Goal: Task Accomplishment & Management: Complete application form

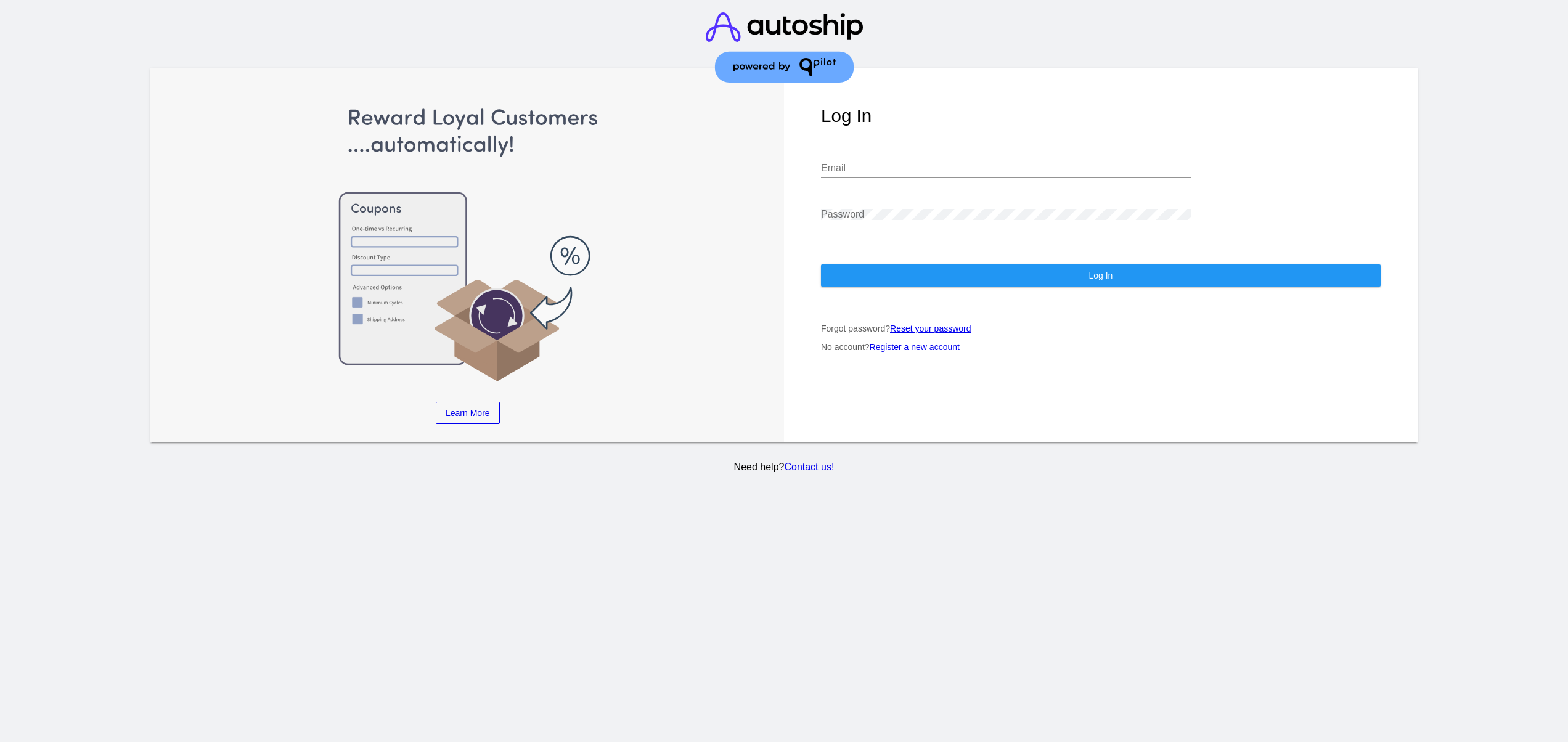
type input "[EMAIL_ADDRESS][DOMAIN_NAME]"
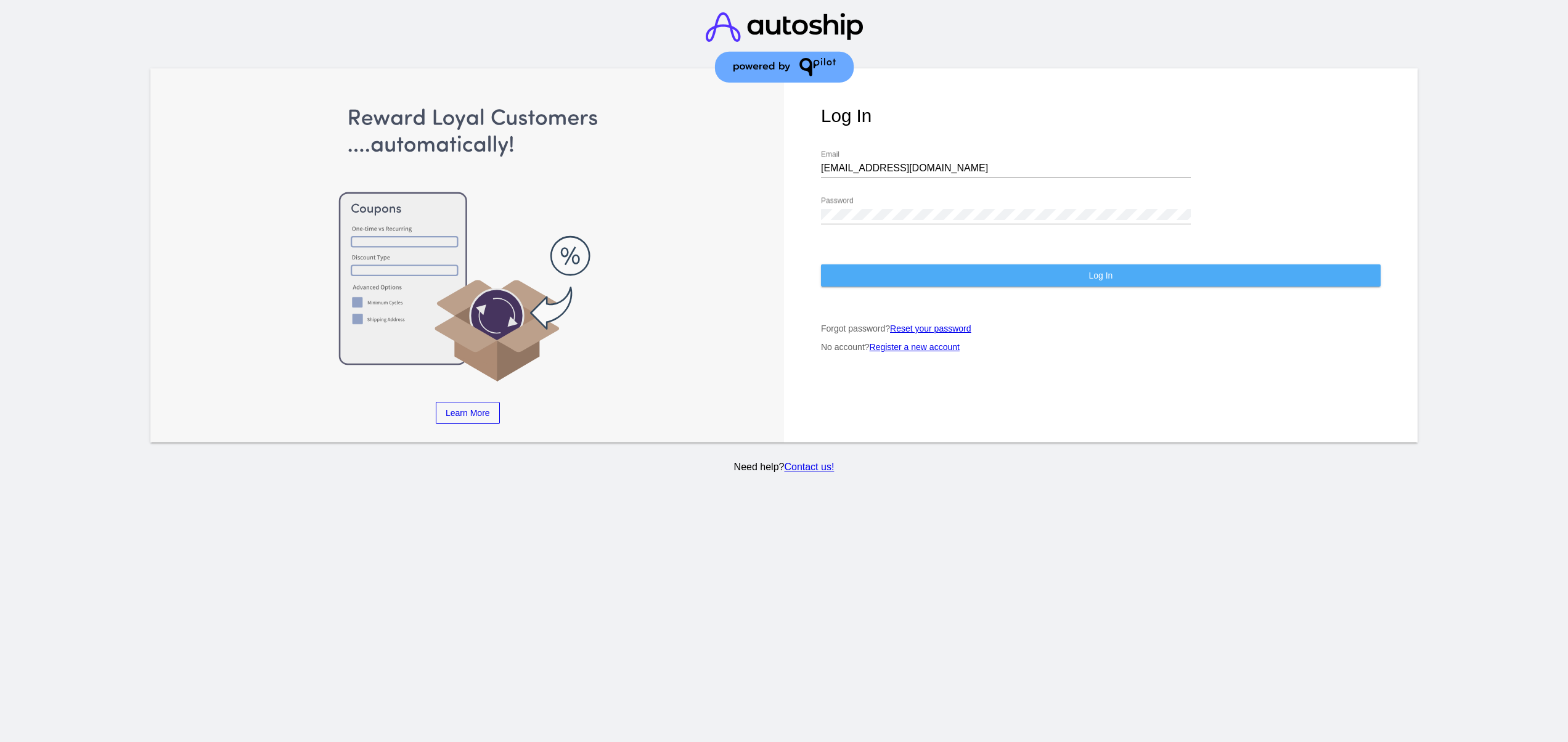
click at [1036, 275] on button "Log In" at bounding box center [1100, 275] width 560 height 22
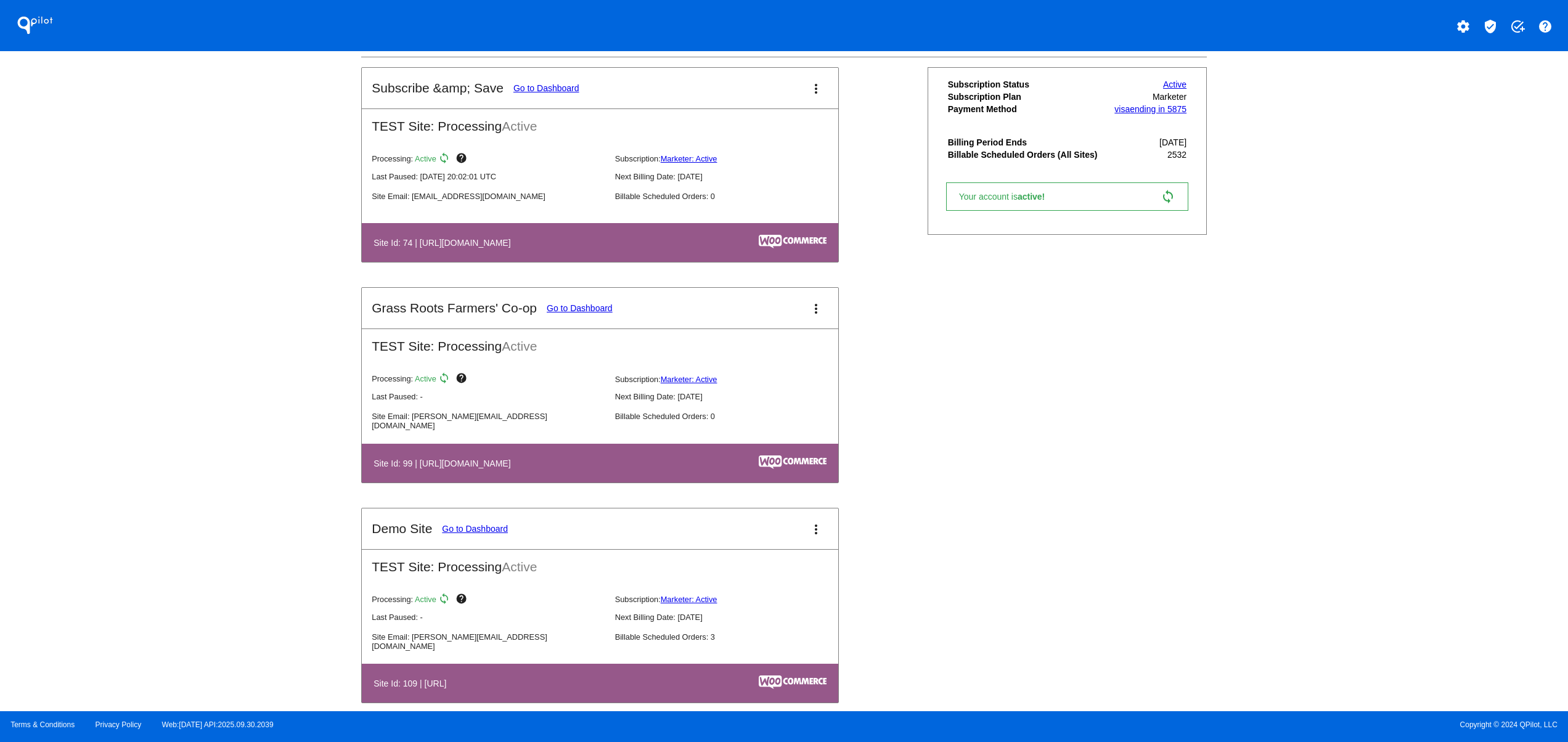
scroll to position [1233, 0]
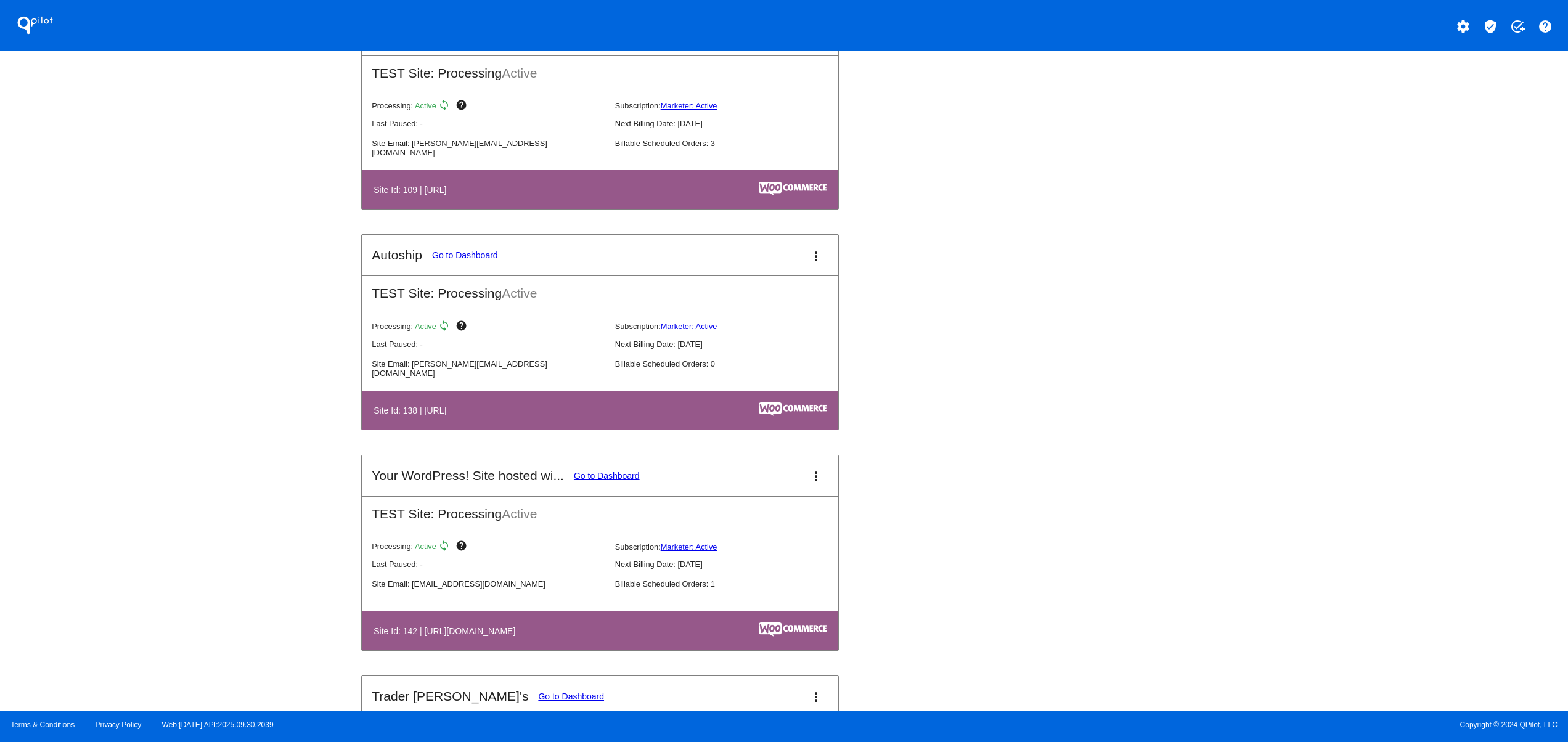
scroll to position [1725, 0]
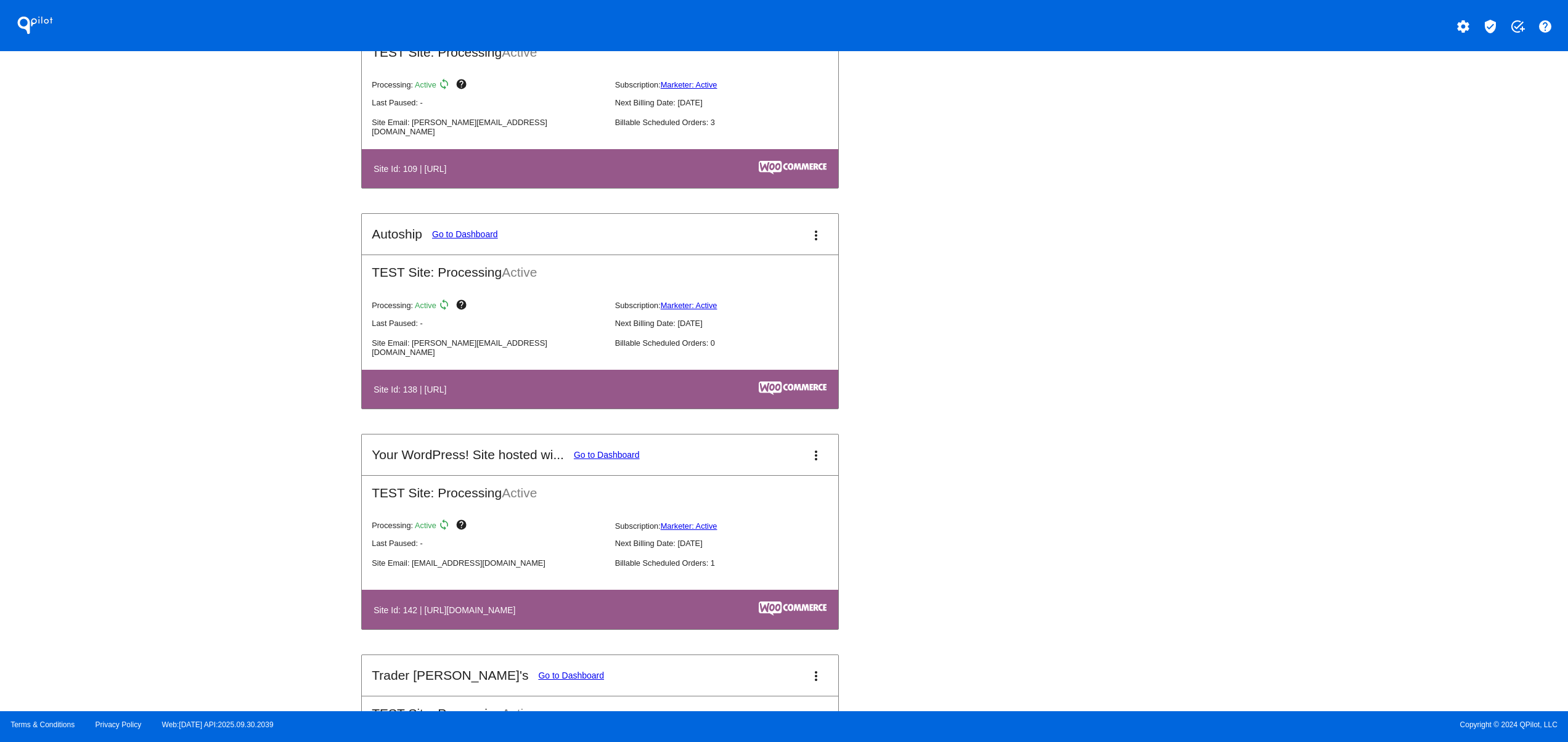
drag, startPoint x: 361, startPoint y: 609, endPoint x: 541, endPoint y: 612, distance: 180.0
click at [507, 609] on table "Site Id: 142 | [URL][DOMAIN_NAME]" at bounding box center [600, 609] width 476 height 39
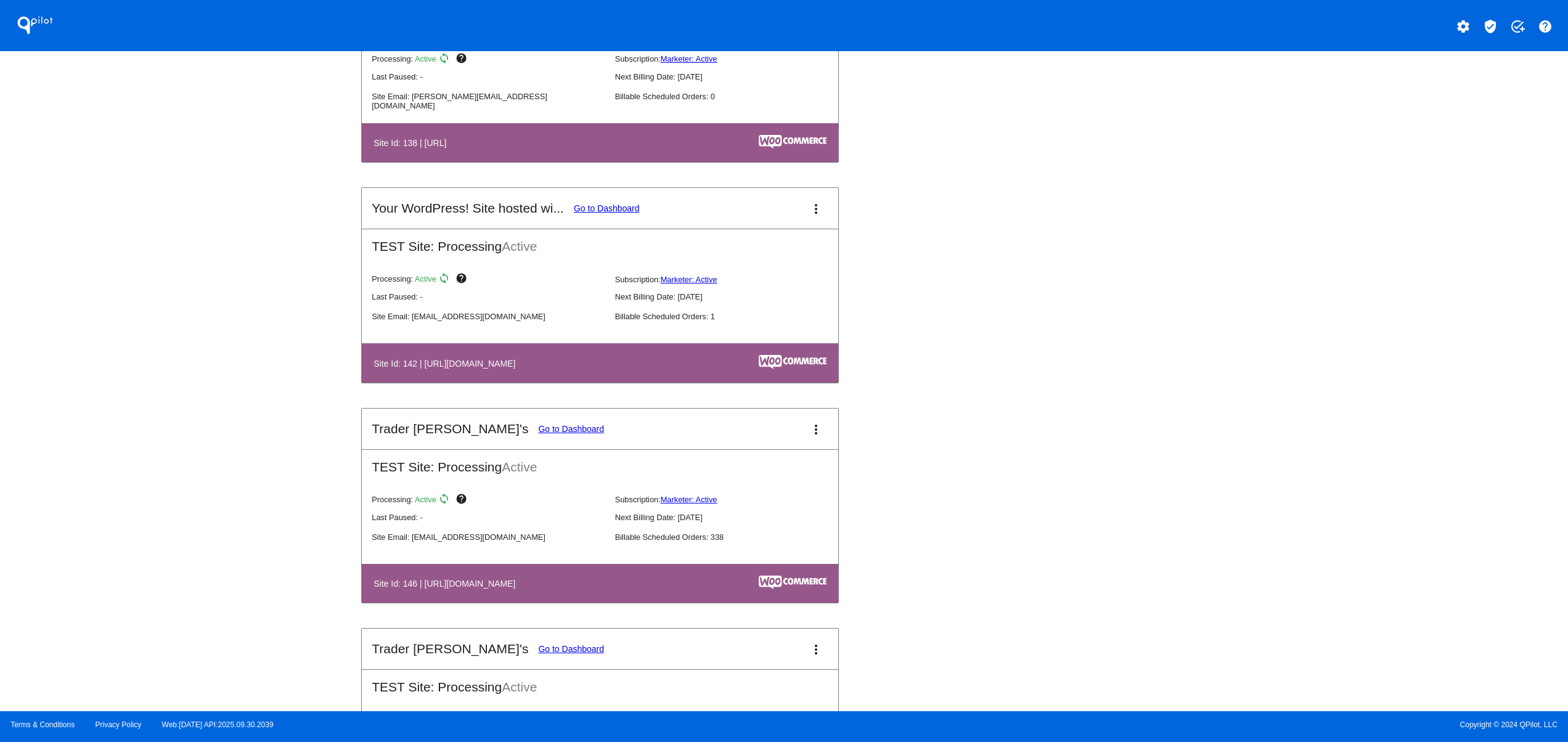
drag, startPoint x: 398, startPoint y: 604, endPoint x: 650, endPoint y: 604, distance: 252.0
click at [595, 592] on th "Site Id: 146 | [URL][DOMAIN_NAME]" at bounding box center [527, 583] width 310 height 17
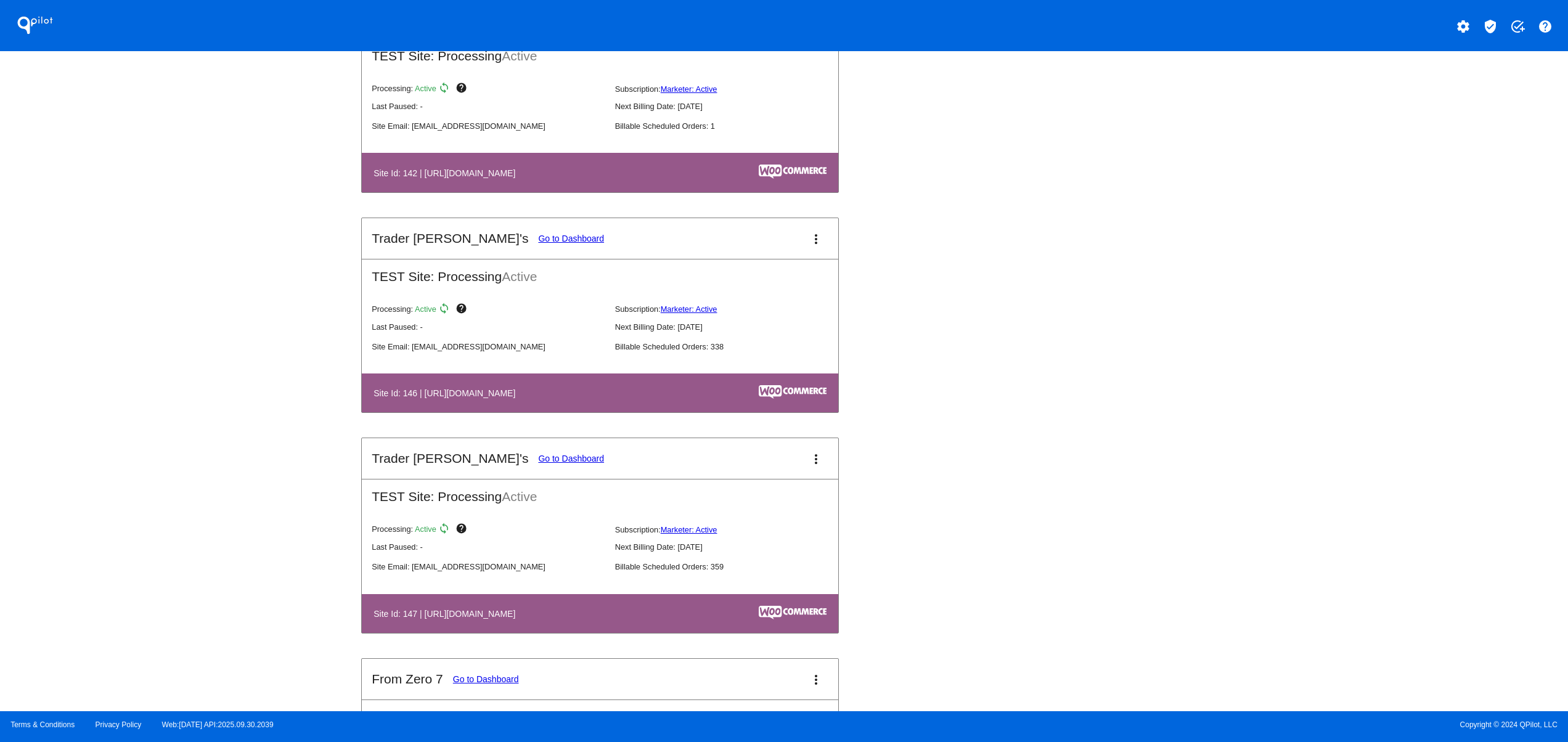
scroll to position [2219, 0]
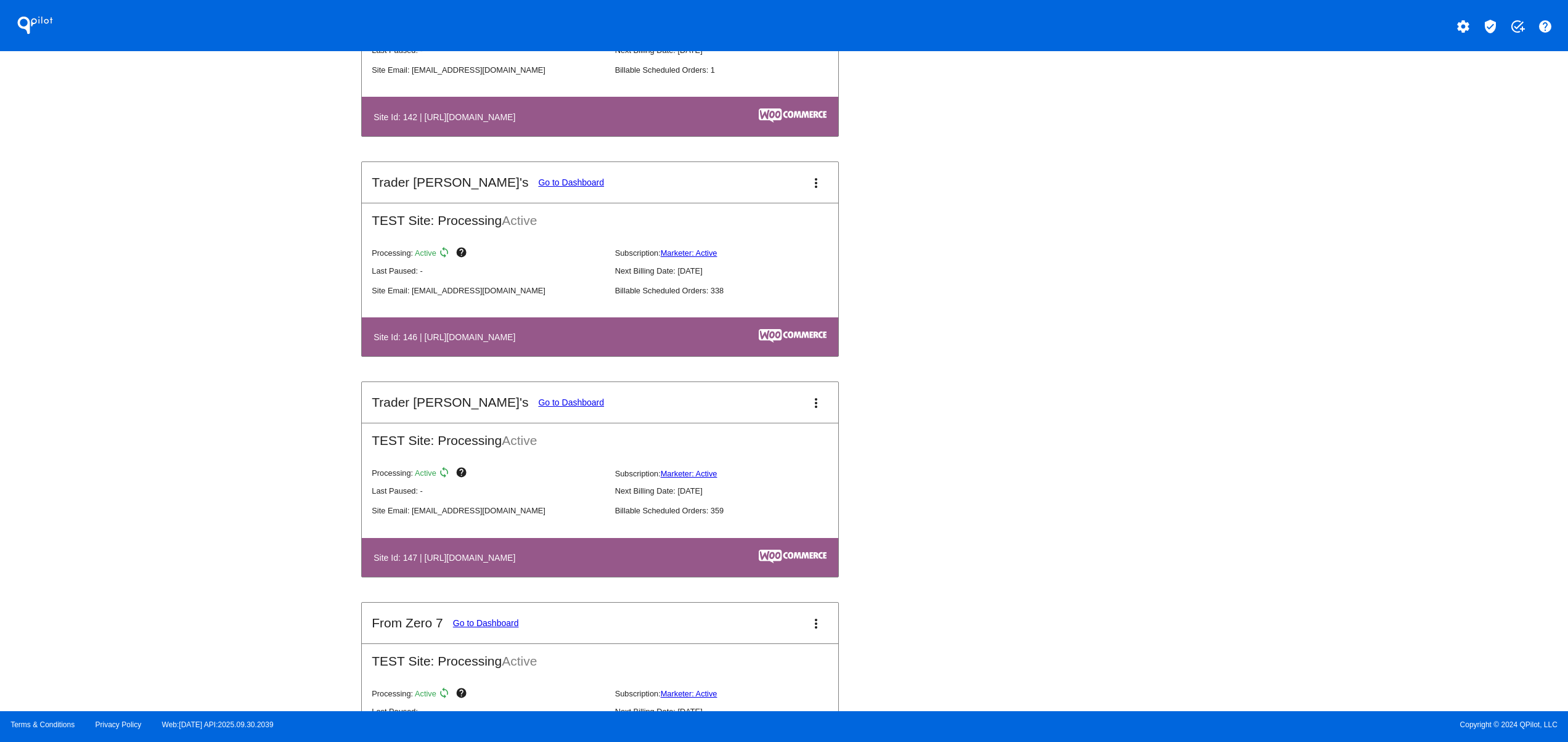
drag, startPoint x: 430, startPoint y: 356, endPoint x: 459, endPoint y: 356, distance: 29.0
click at [453, 345] on th "Site Id: 146 | [URL][DOMAIN_NAME]" at bounding box center [527, 337] width 310 height 17
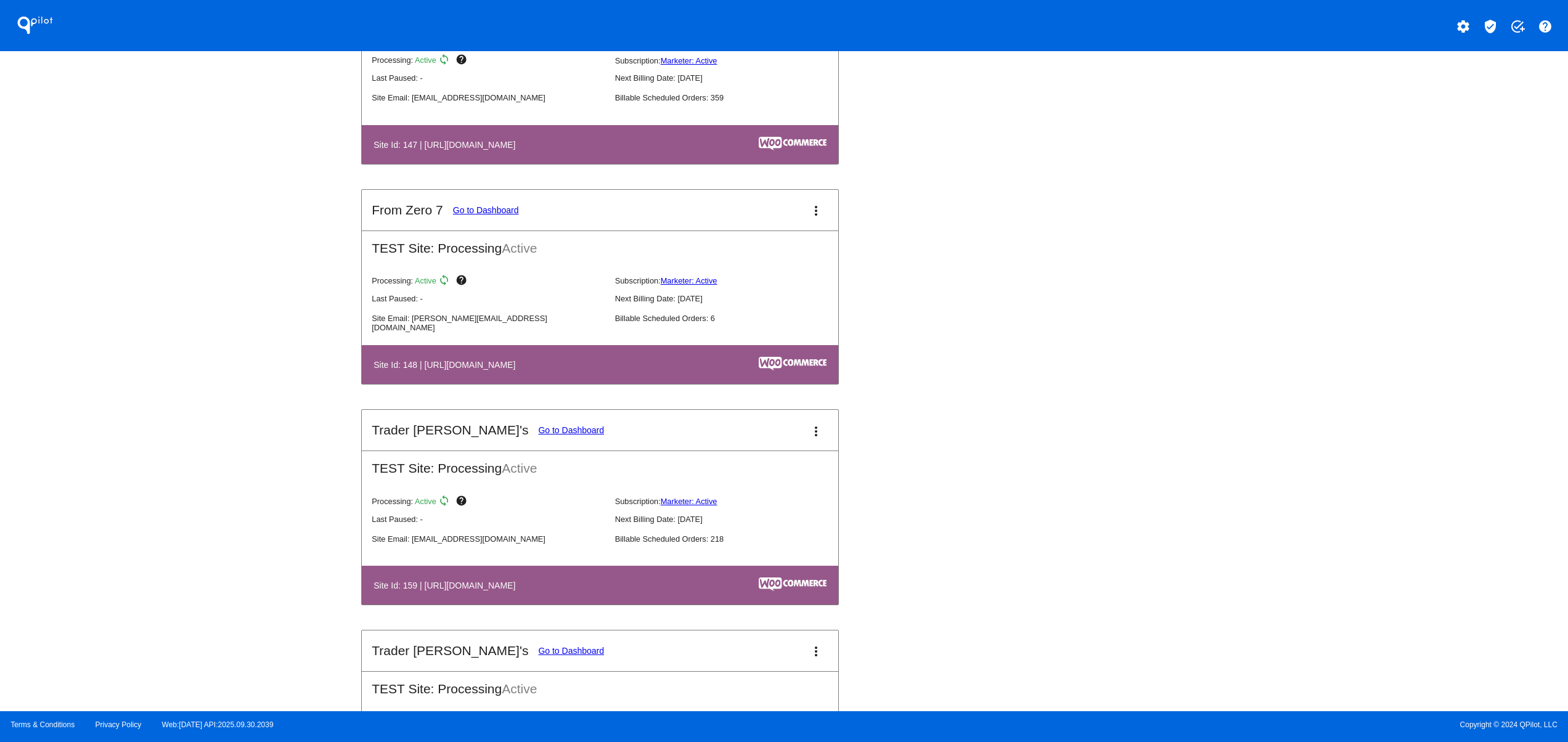
scroll to position [2711, 0]
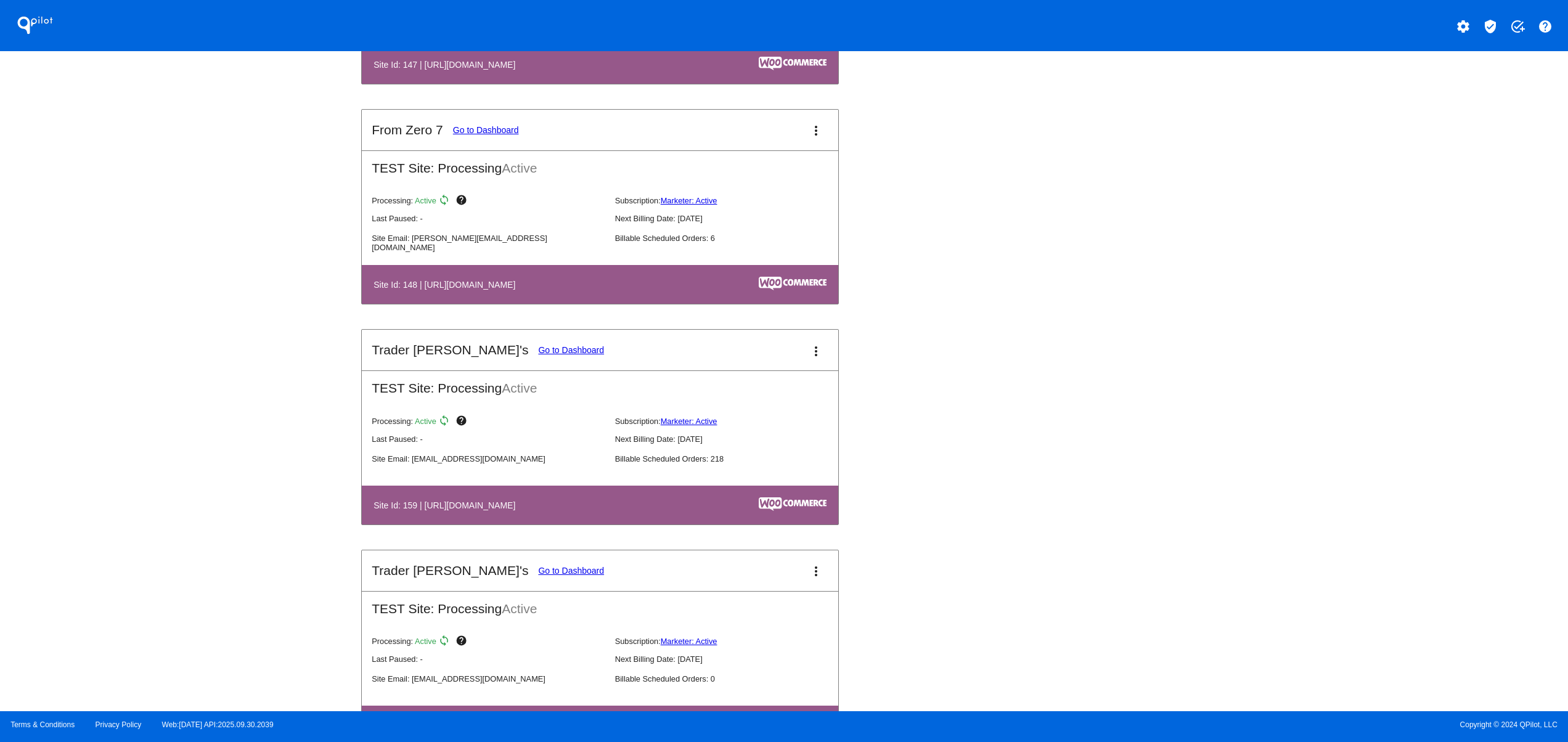
drag, startPoint x: 427, startPoint y: 520, endPoint x: 600, endPoint y: 520, distance: 173.0
click at [585, 514] on th "Site Id: 159 | [URL][DOMAIN_NAME]" at bounding box center [527, 505] width 310 height 17
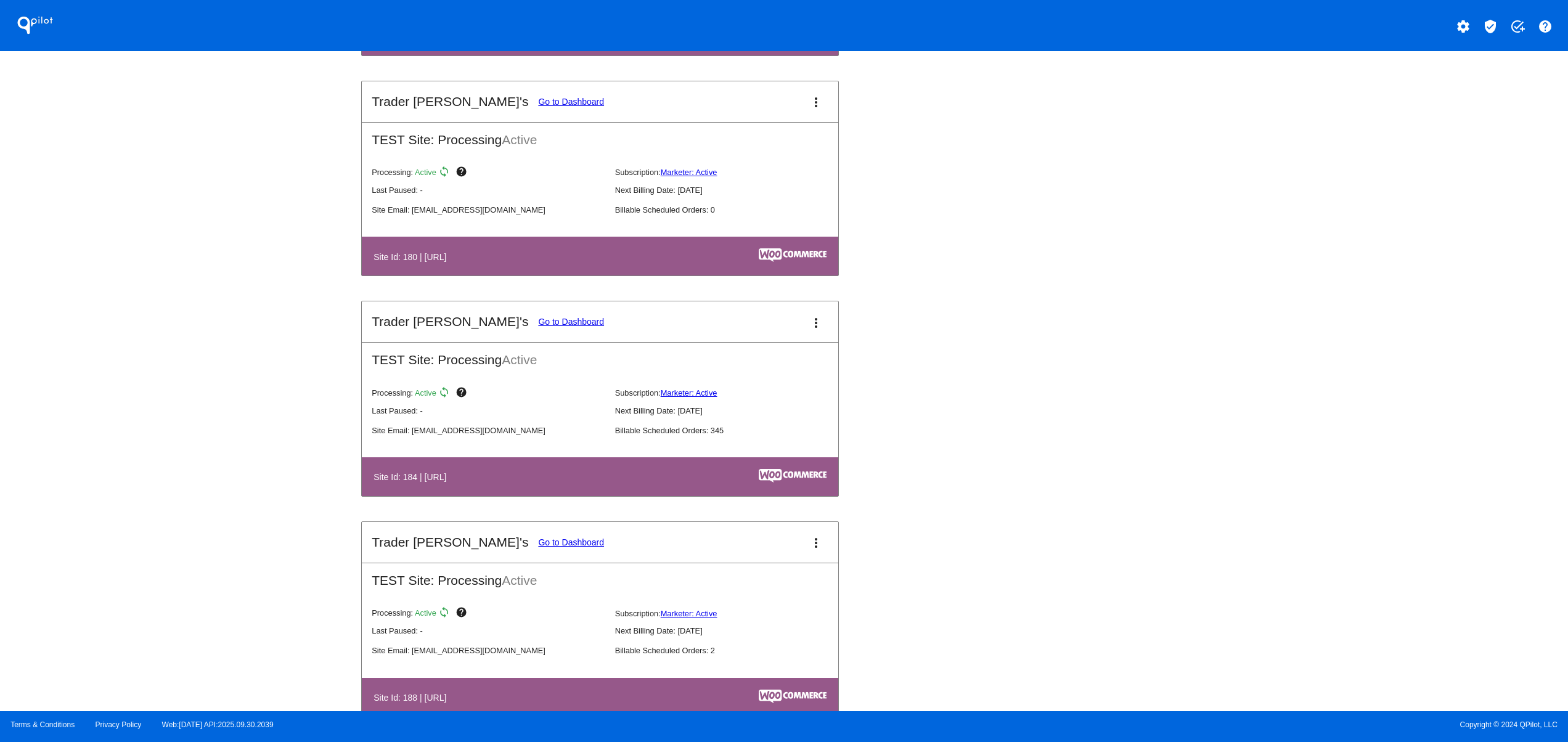
scroll to position [3204, 0]
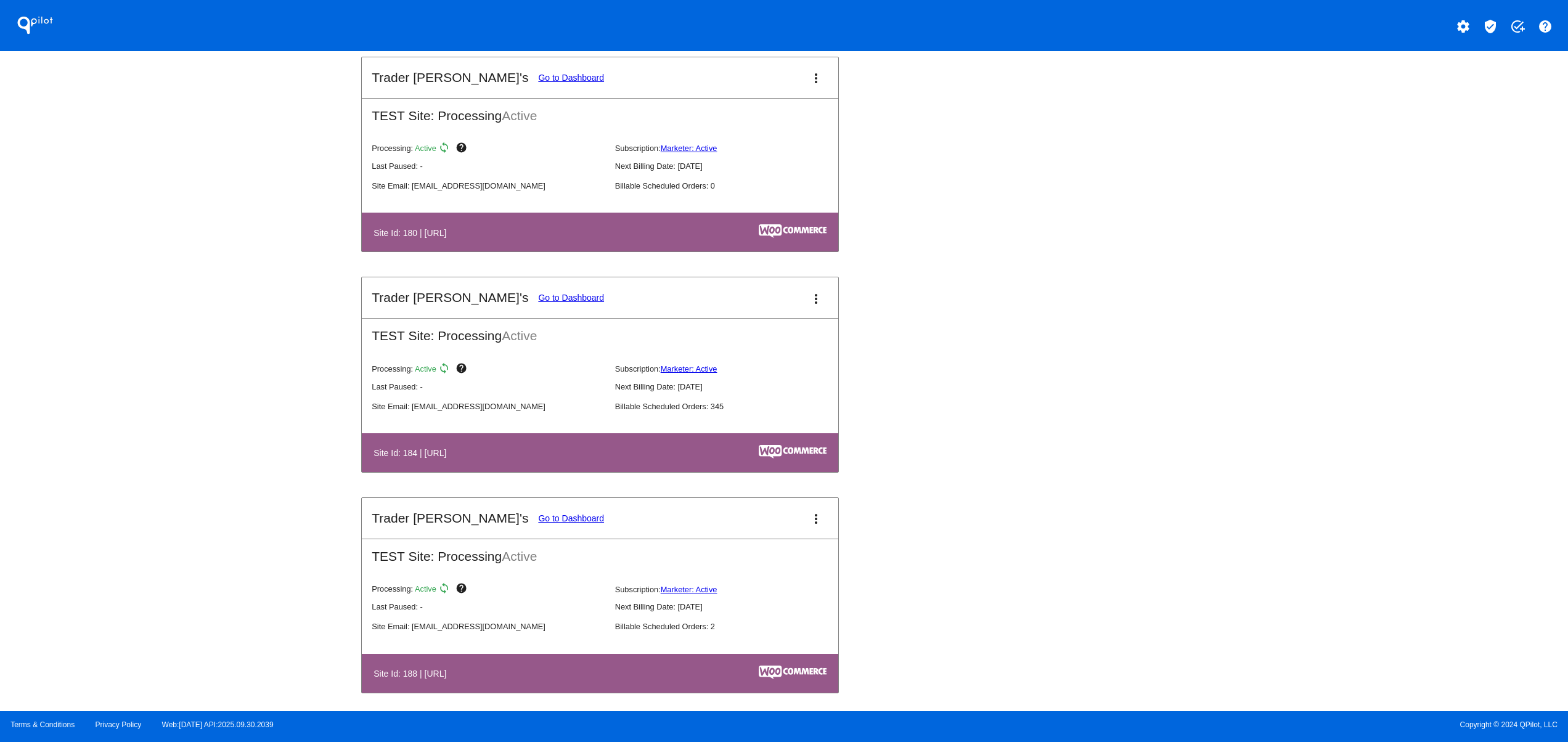
drag, startPoint x: 479, startPoint y: 469, endPoint x: 575, endPoint y: 472, distance: 96.0
click at [573, 461] on th "Site Id: 184 | [URL]" at bounding box center [494, 453] width 243 height 17
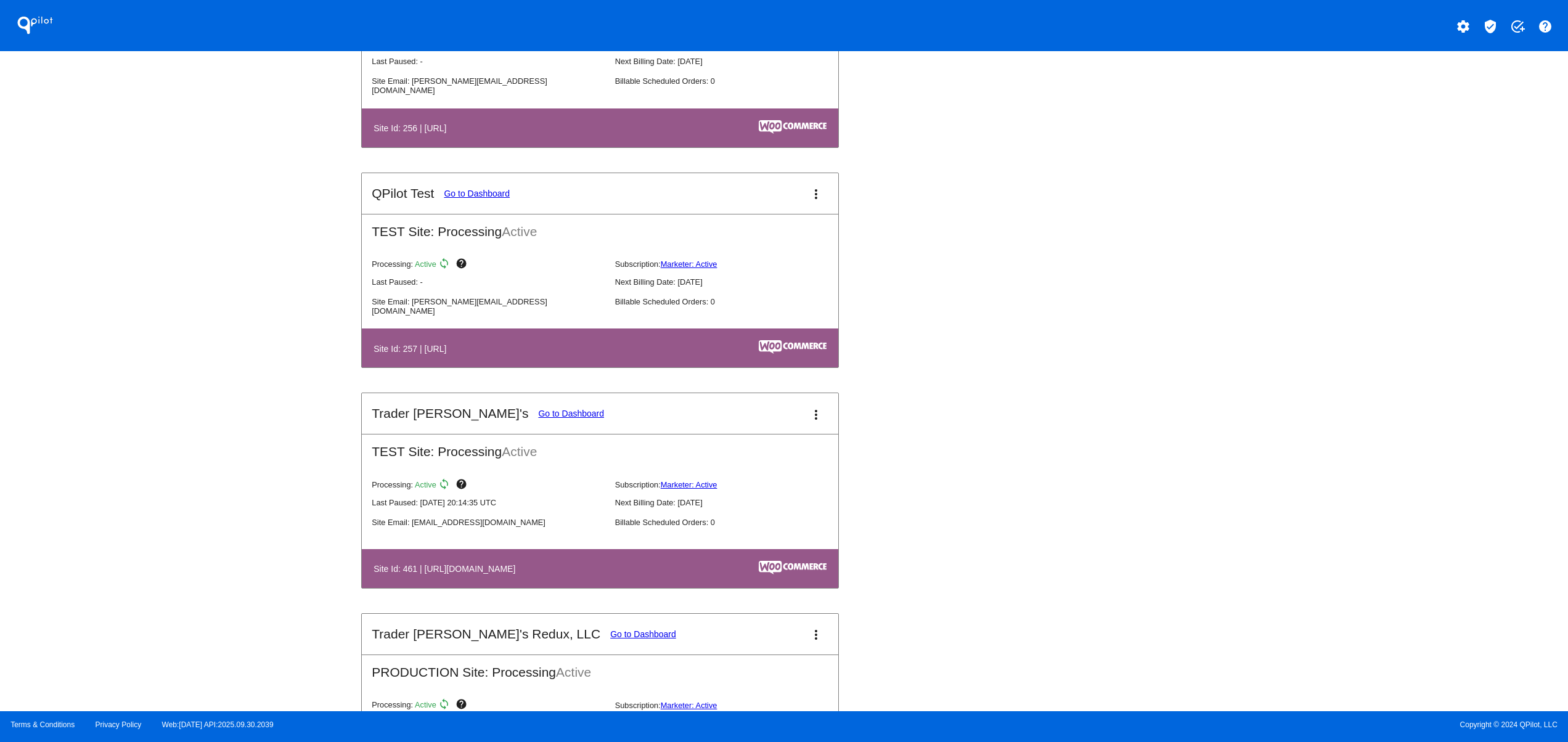
scroll to position [4437, 0]
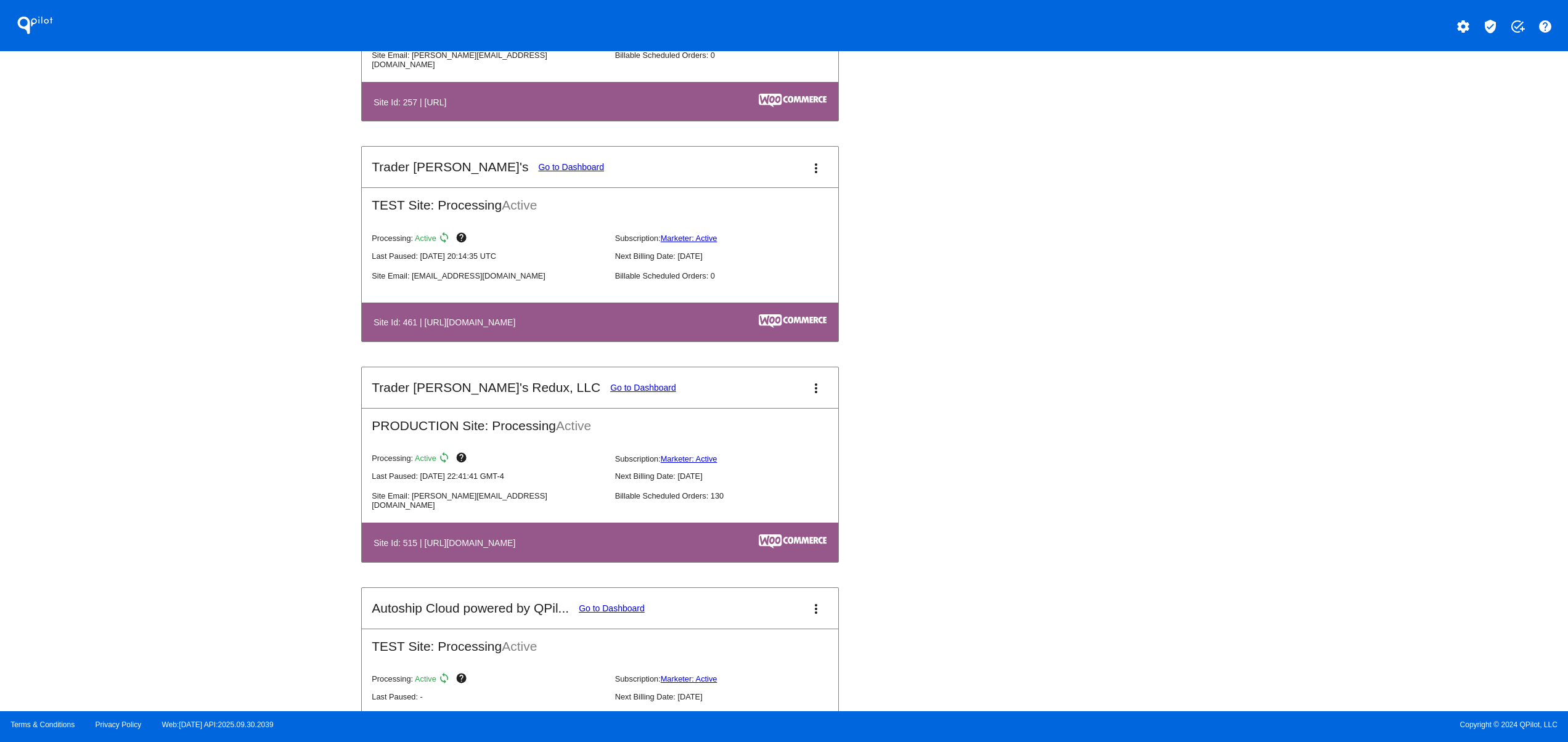
drag, startPoint x: 436, startPoint y: 356, endPoint x: 536, endPoint y: 353, distance: 100.0
click at [536, 342] on table "Site Id: 461 | [URL][DOMAIN_NAME]" at bounding box center [600, 322] width 476 height 39
click at [610, 392] on link "Go to Dashboard" at bounding box center [642, 388] width 66 height 10
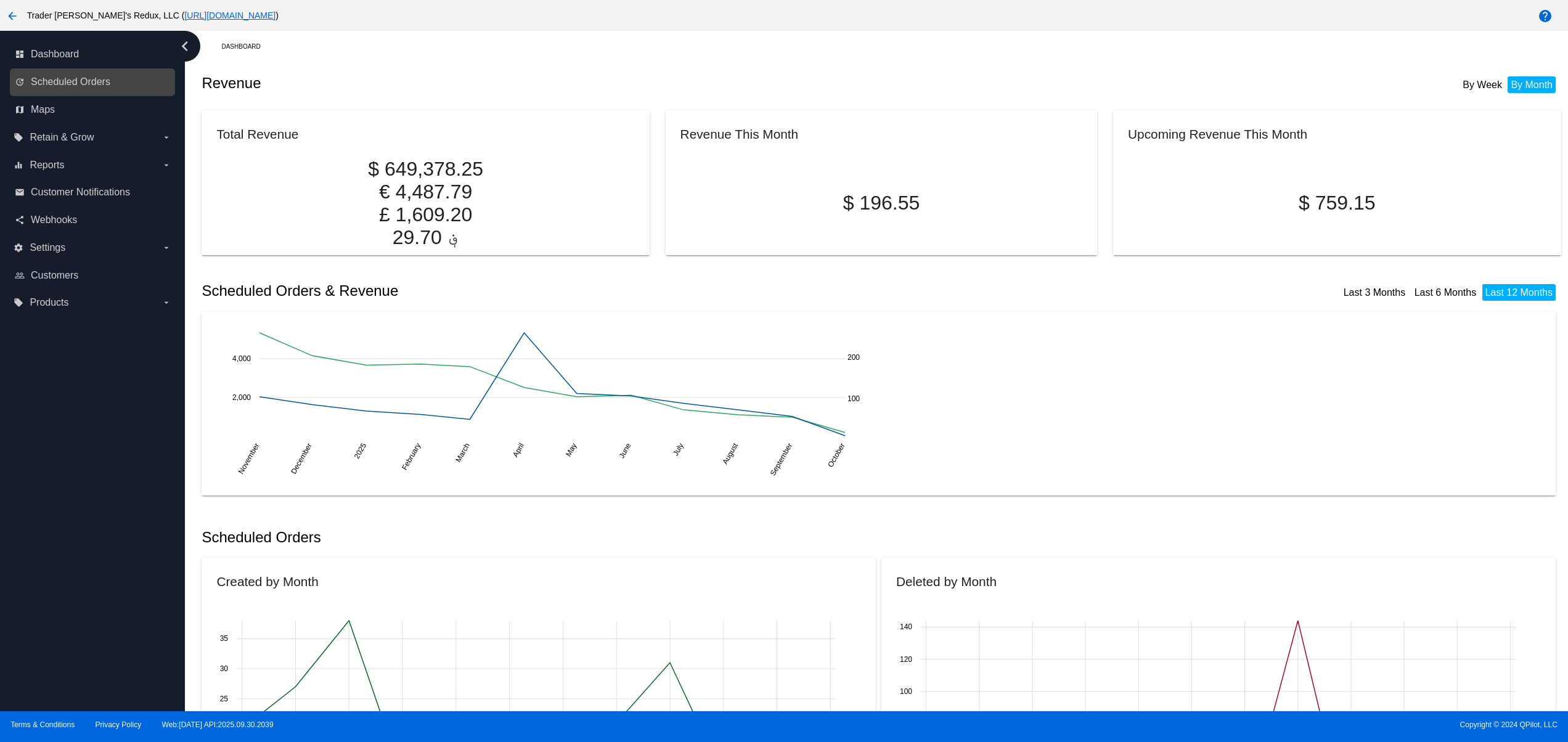
click at [77, 92] on div "update Scheduled Orders" at bounding box center [93, 82] width 165 height 28
click at [128, 89] on link "update Scheduled Orders" at bounding box center [93, 81] width 157 height 20
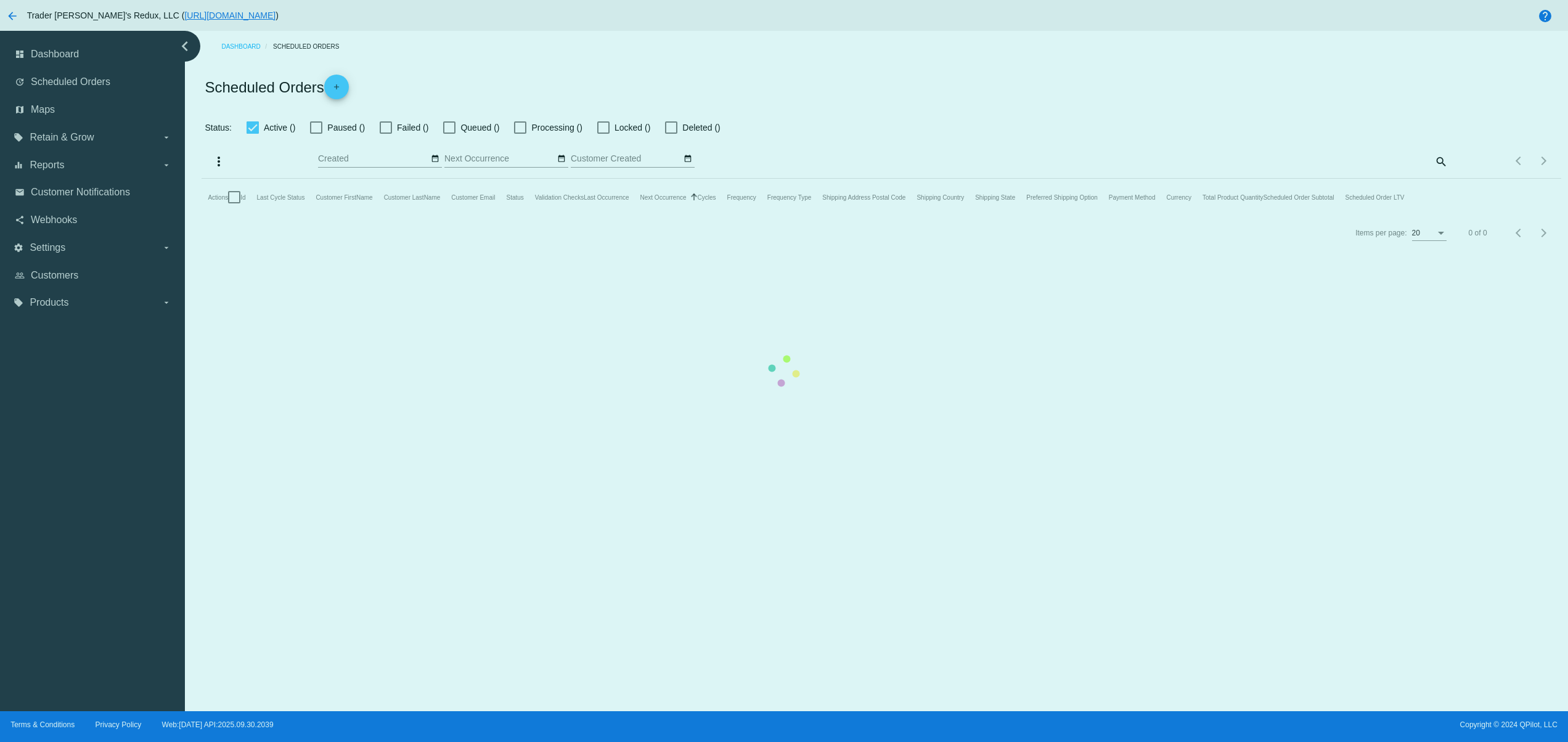
checkbox input "false"
type input "[DATE] - [DATE]"
click at [548, 179] on mat-table "Actions Id Last Cycle Status Customer FirstName Customer LastName Customer Emai…" at bounding box center [880, 197] width 1359 height 37
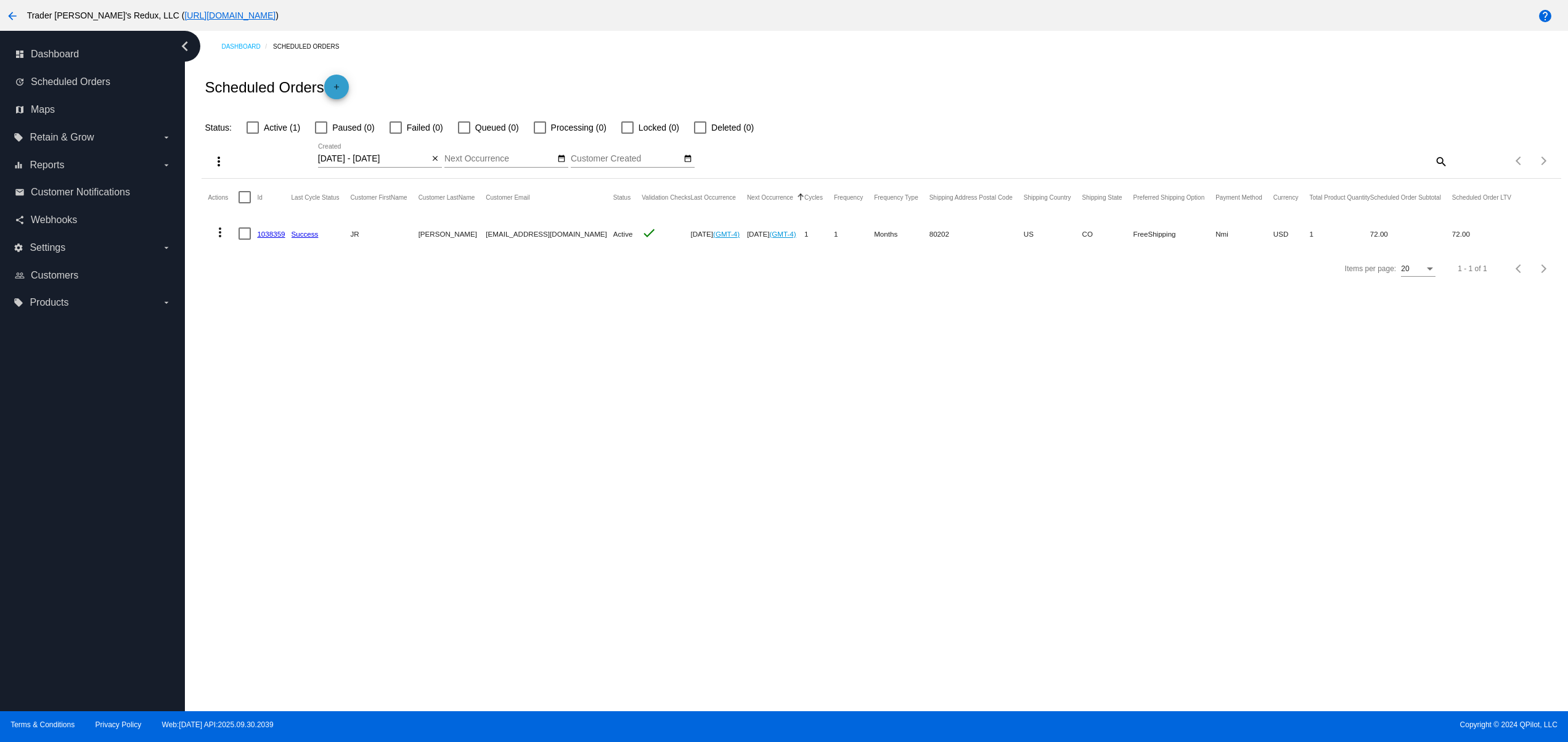
click at [337, 85] on mat-icon "add" at bounding box center [337, 90] width 15 height 15
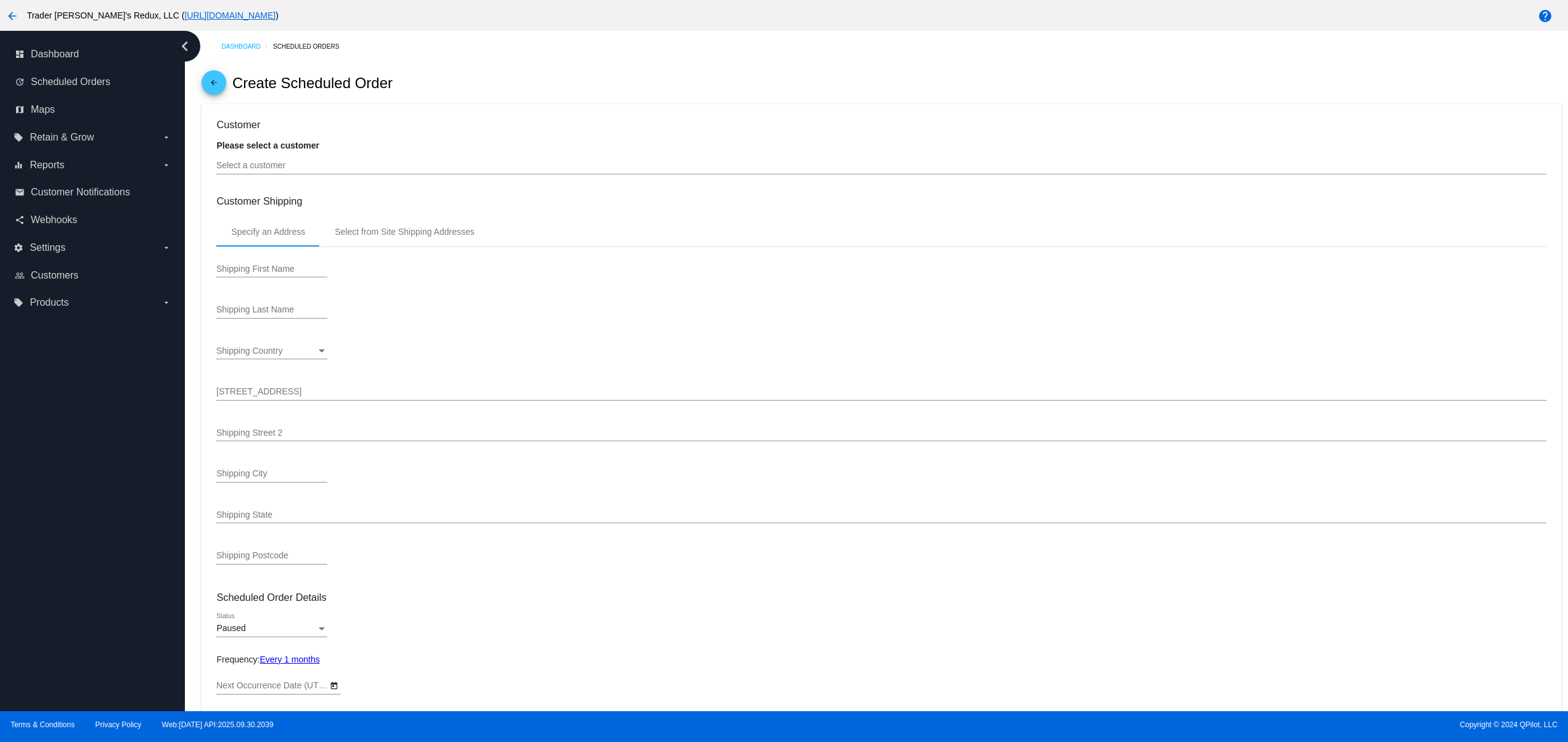
type input "[DATE]"
click at [264, 163] on input "Select a customer" at bounding box center [881, 165] width 1329 height 10
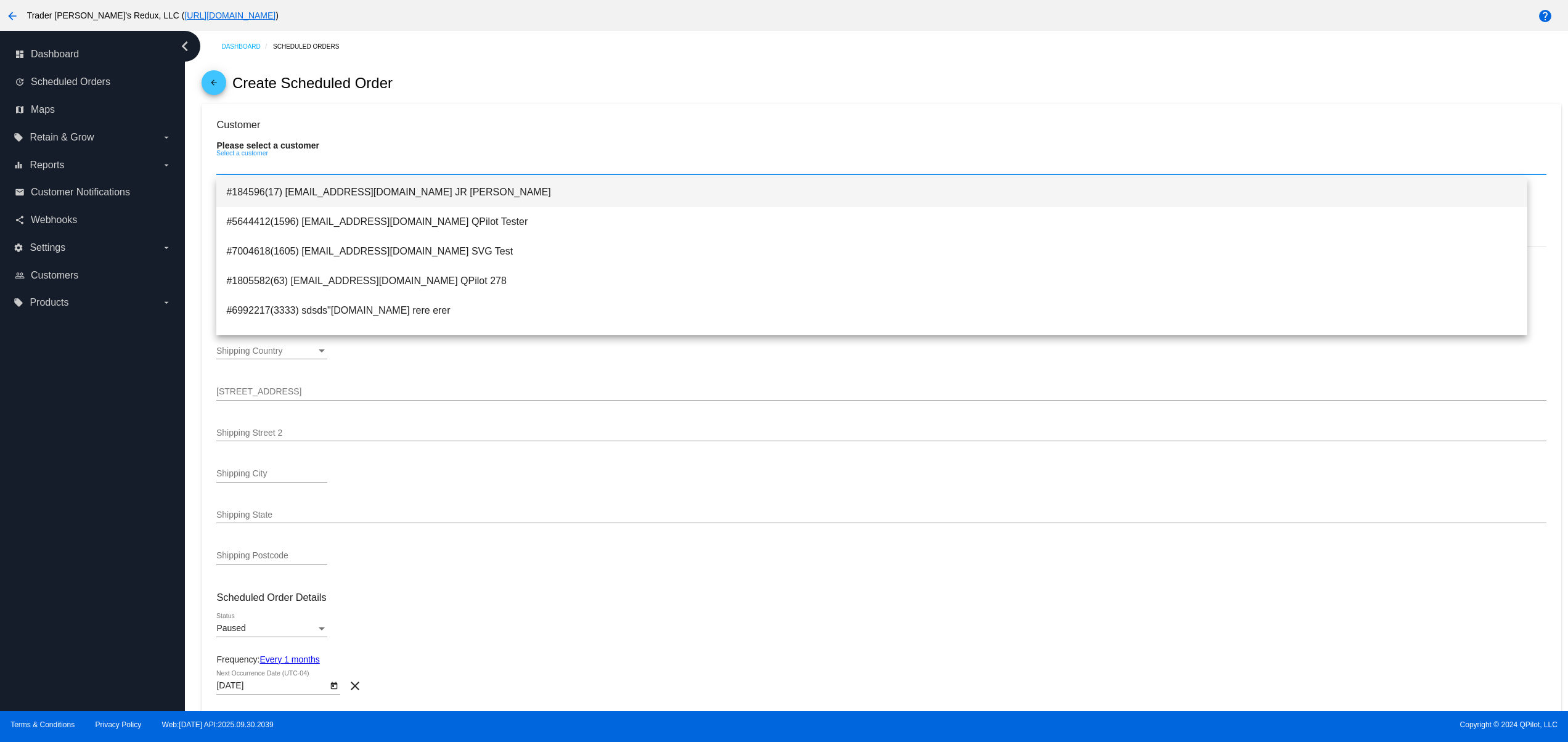
click at [274, 190] on span "#184596(17) [EMAIL_ADDRESS][DOMAIN_NAME] JR [PERSON_NAME]" at bounding box center [871, 192] width 1291 height 30
type input "[PERSON_NAME]"
type input "1615 Platte St"
type input "[GEOGRAPHIC_DATA]"
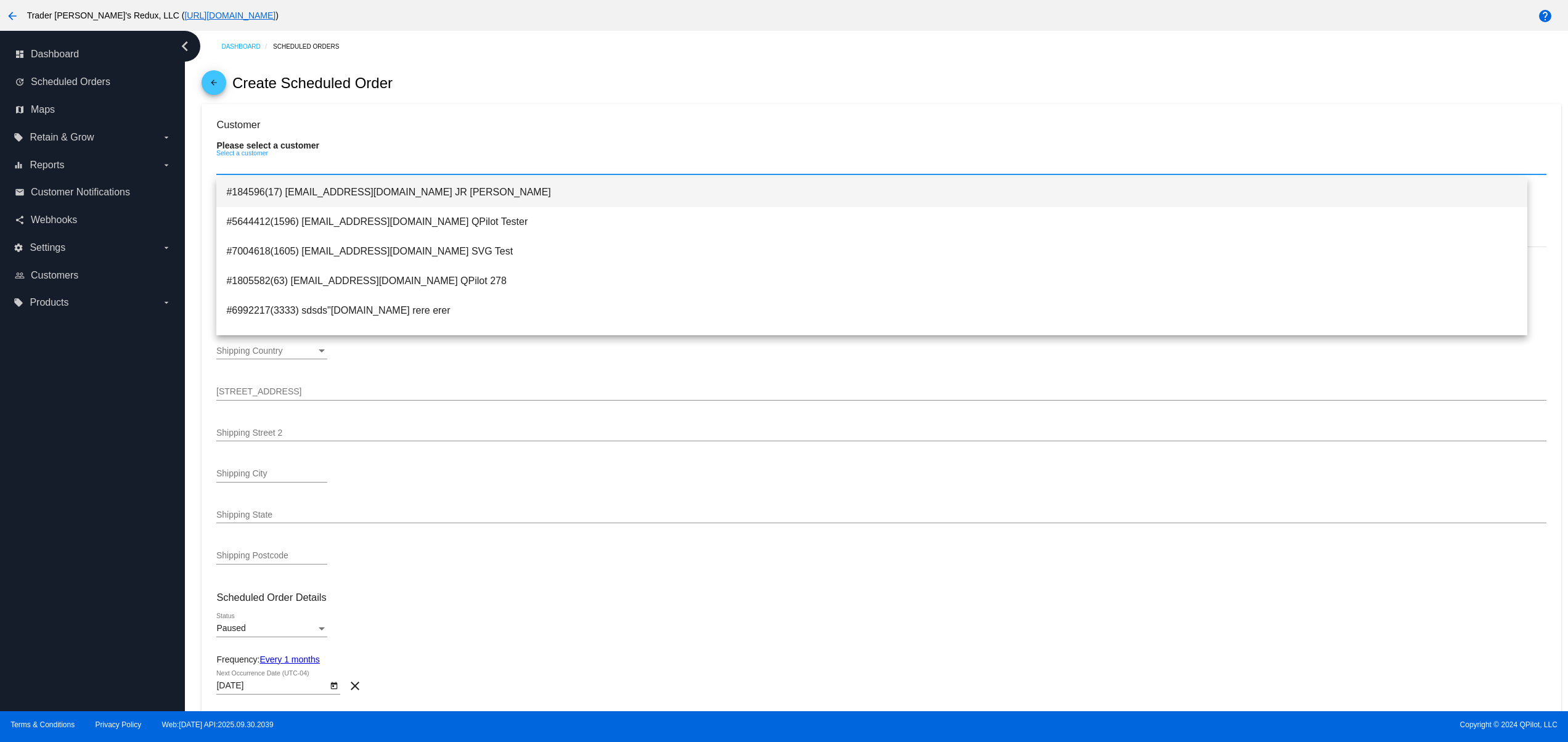
type input "80202"
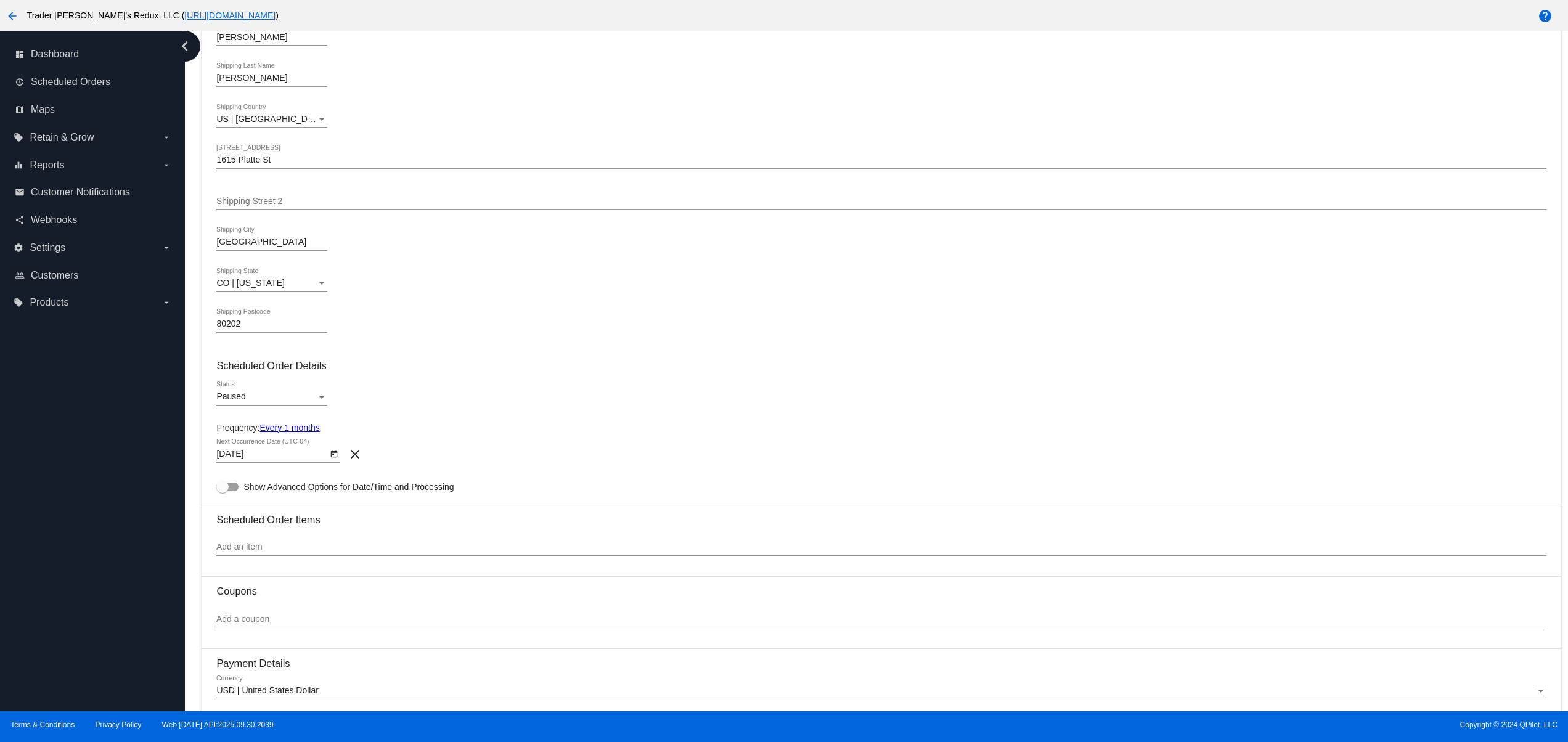
scroll to position [247, 0]
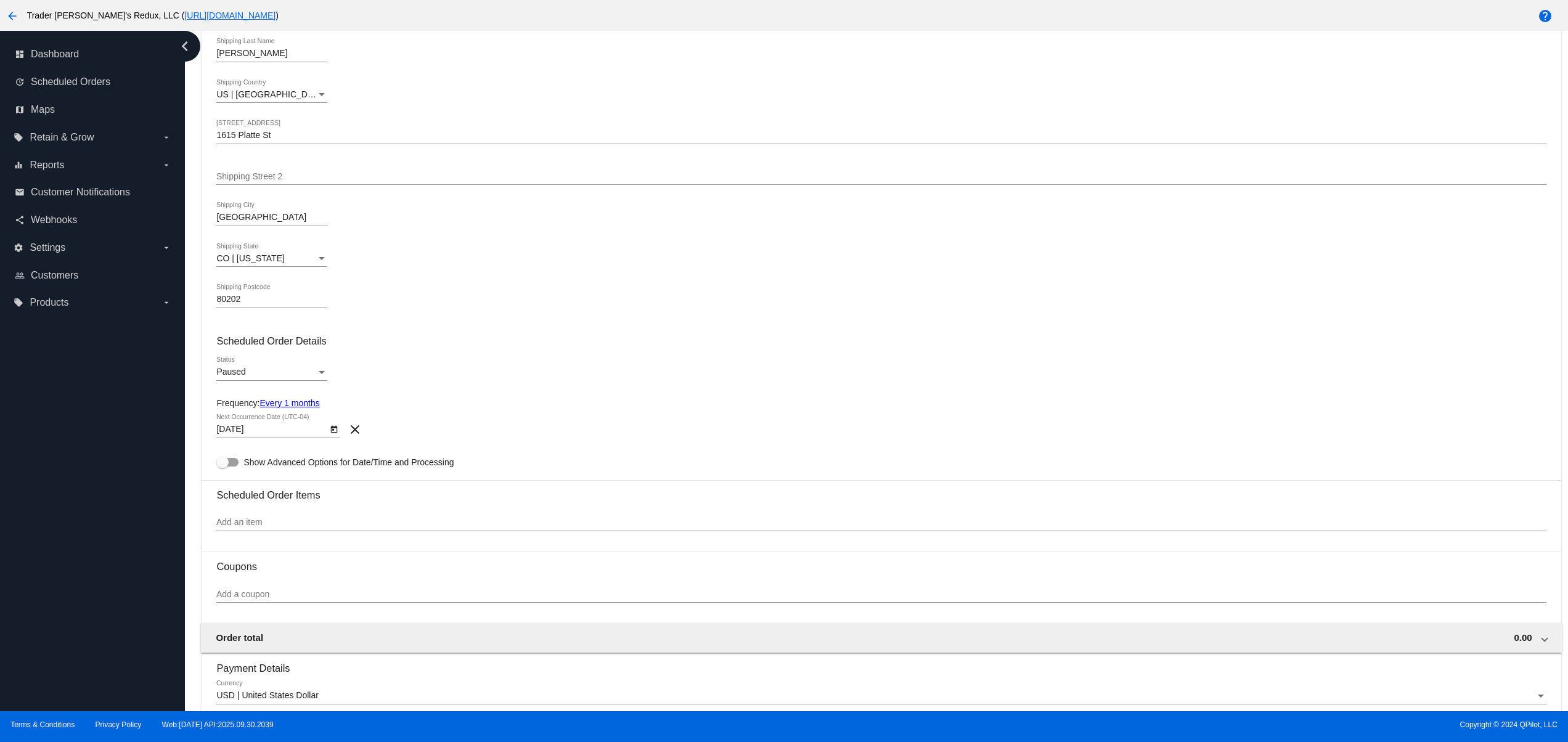
click at [256, 363] on div "Paused Status" at bounding box center [272, 369] width 111 height 24
click at [245, 351] on span "Active" at bounding box center [272, 351] width 111 height 26
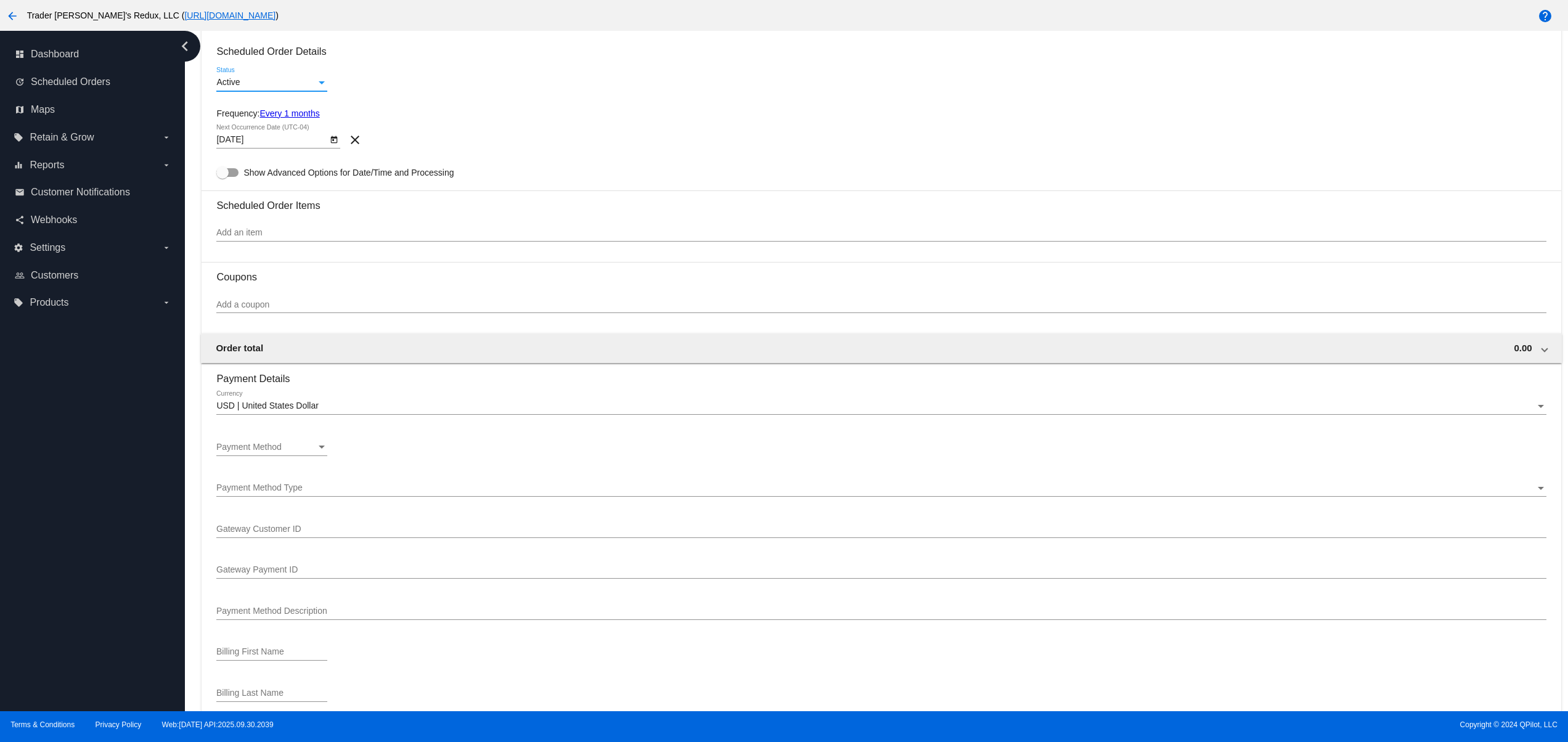
scroll to position [493, 0]
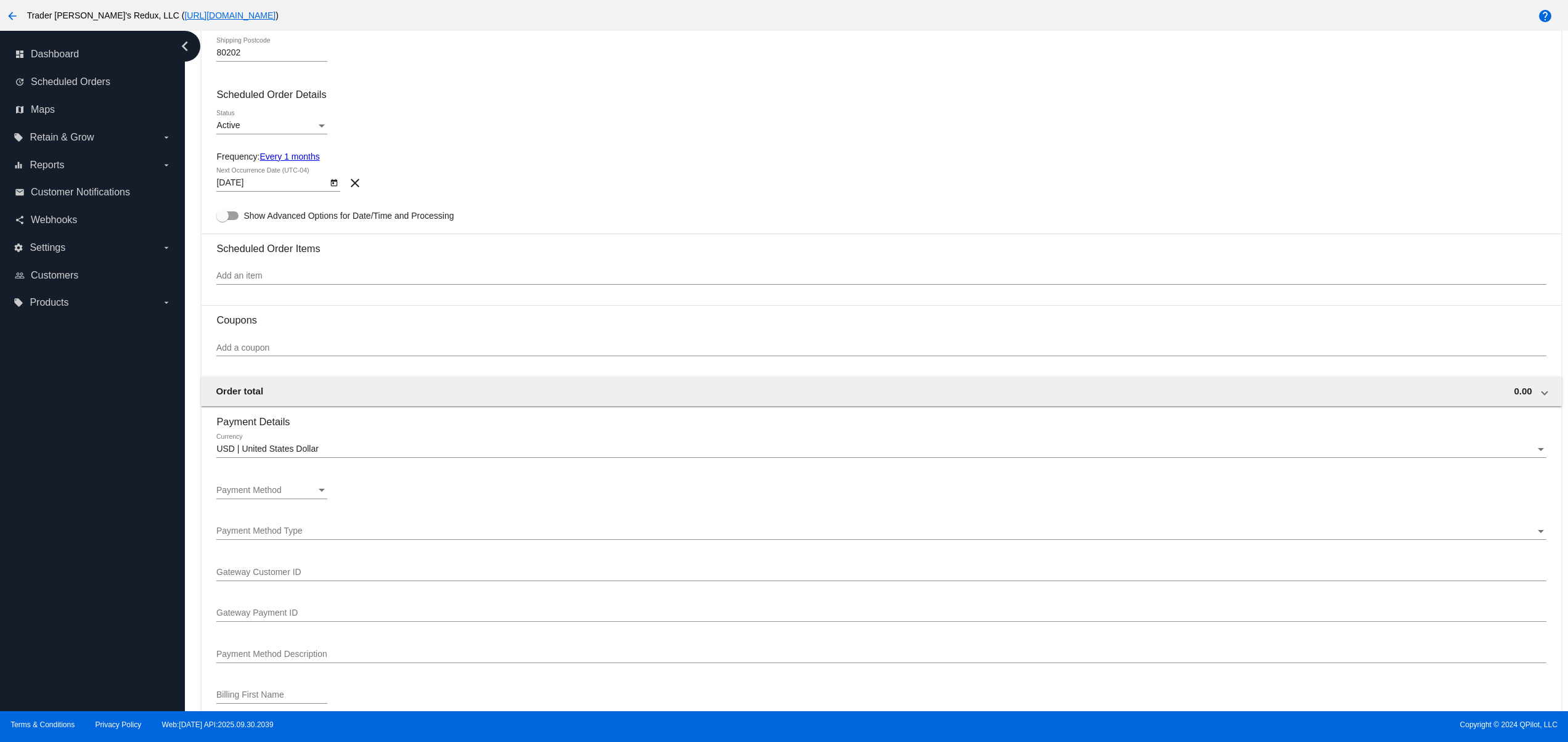
click at [281, 266] on div "Add an item" at bounding box center [881, 272] width 1329 height 24
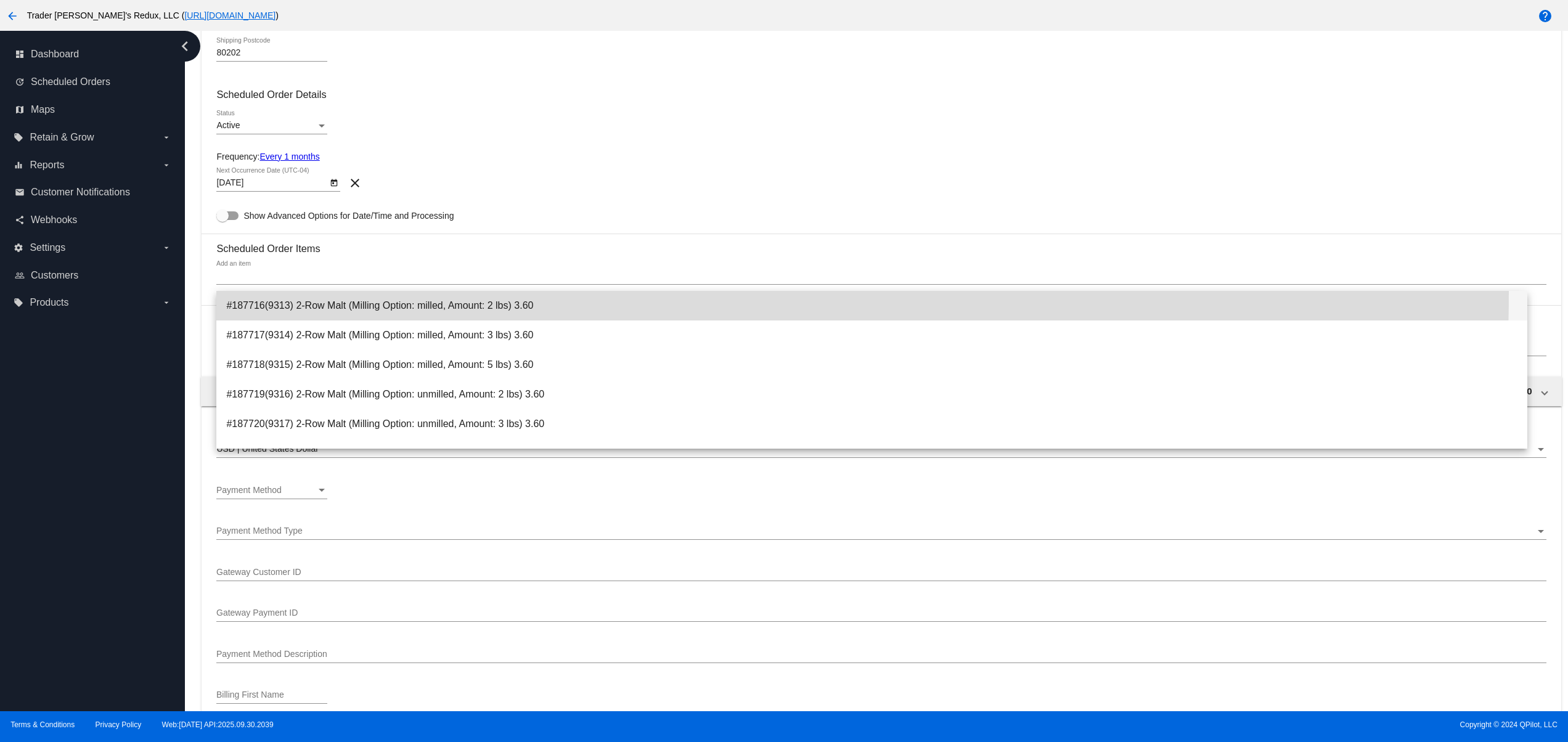
click at [267, 291] on span "#187716(9313) 2-Row Malt (Milling Option: milled, Amount: 2 lbs) 3.60" at bounding box center [871, 306] width 1291 height 30
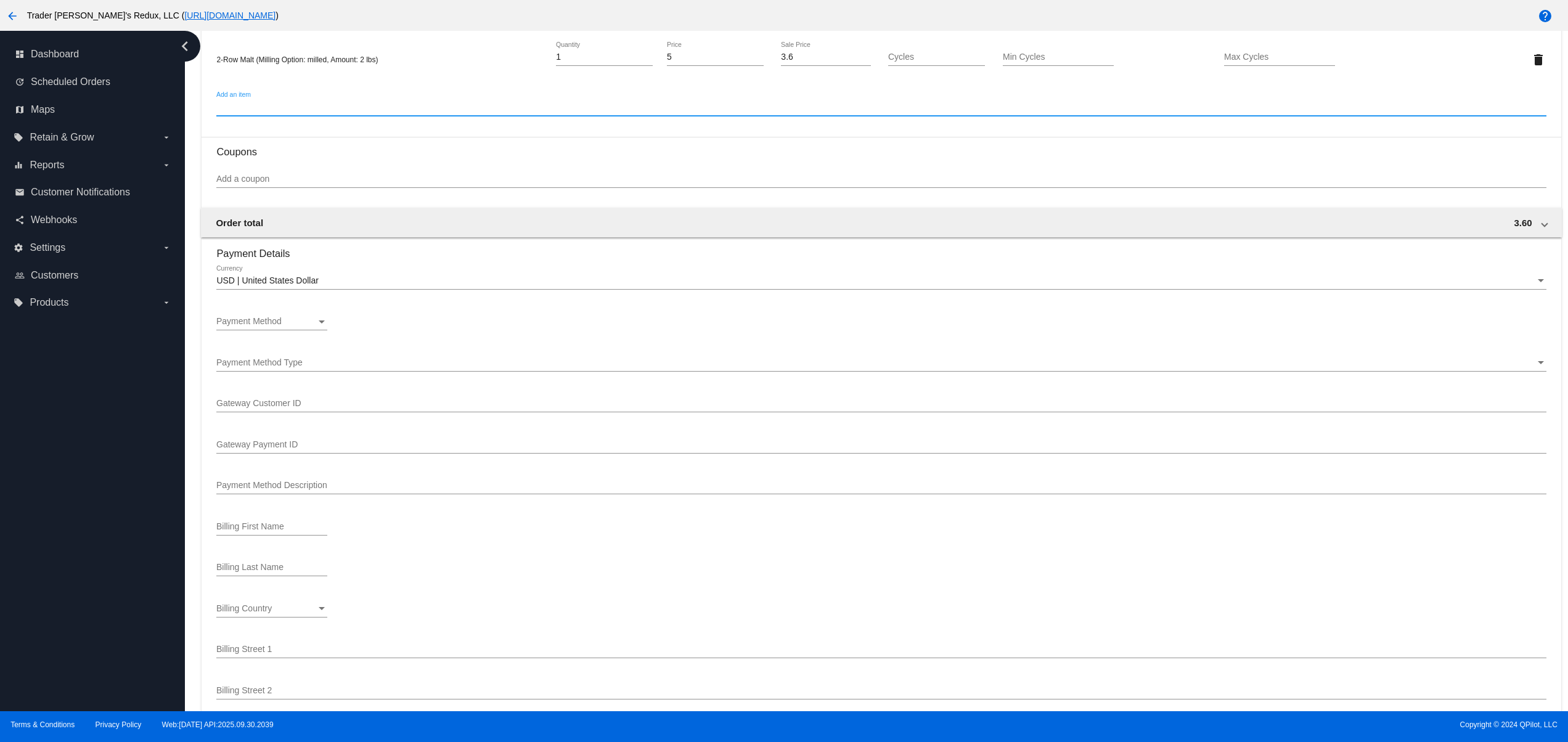
scroll to position [739, 0]
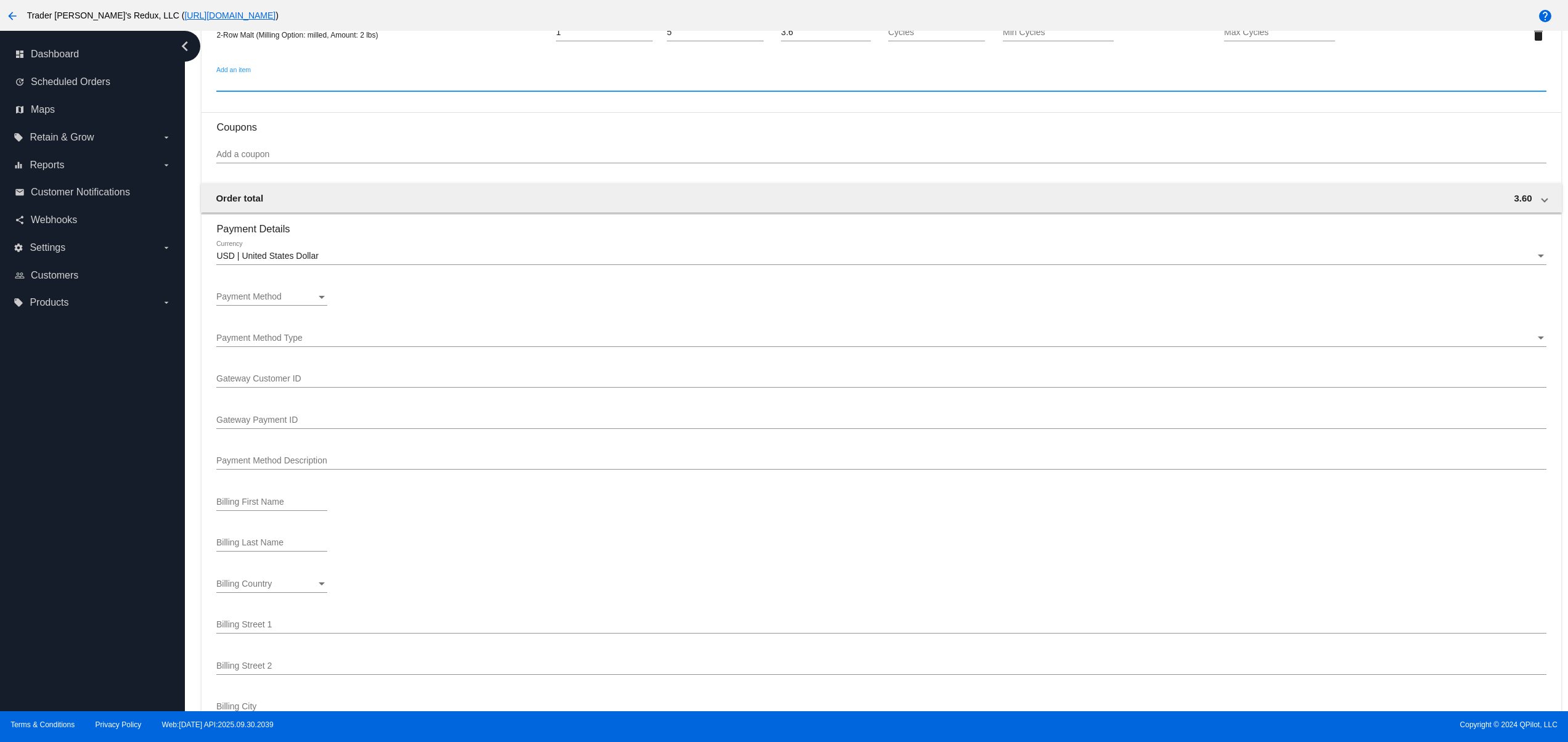
click at [262, 306] on div at bounding box center [272, 305] width 111 height 1
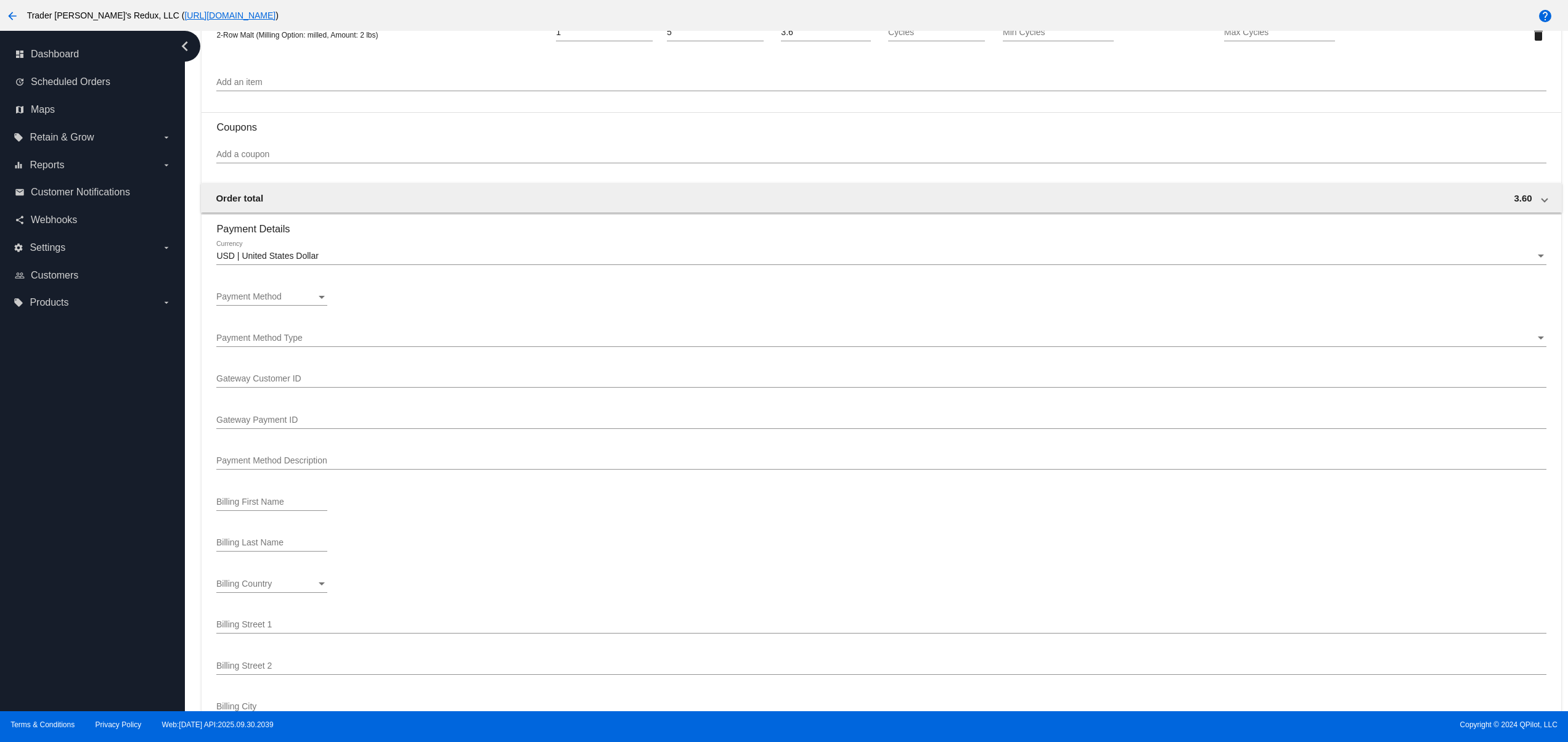
click at [262, 300] on span "Payment Method" at bounding box center [249, 296] width 65 height 10
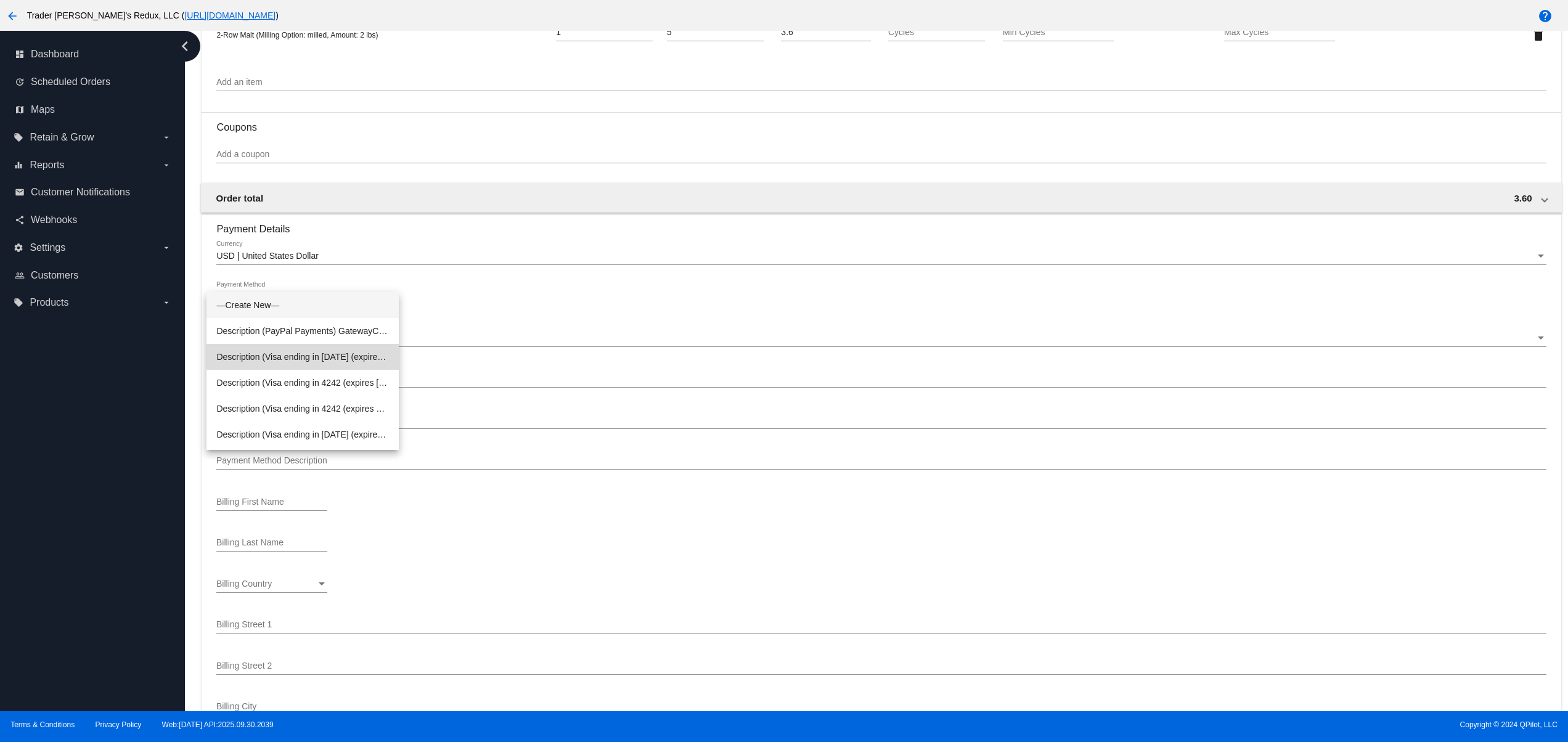
click at [346, 365] on span "Description (Visa ending in [DATE] (expires [CREDIT_CARD_DATA])) GatewayCustome…" at bounding box center [302, 356] width 173 height 26
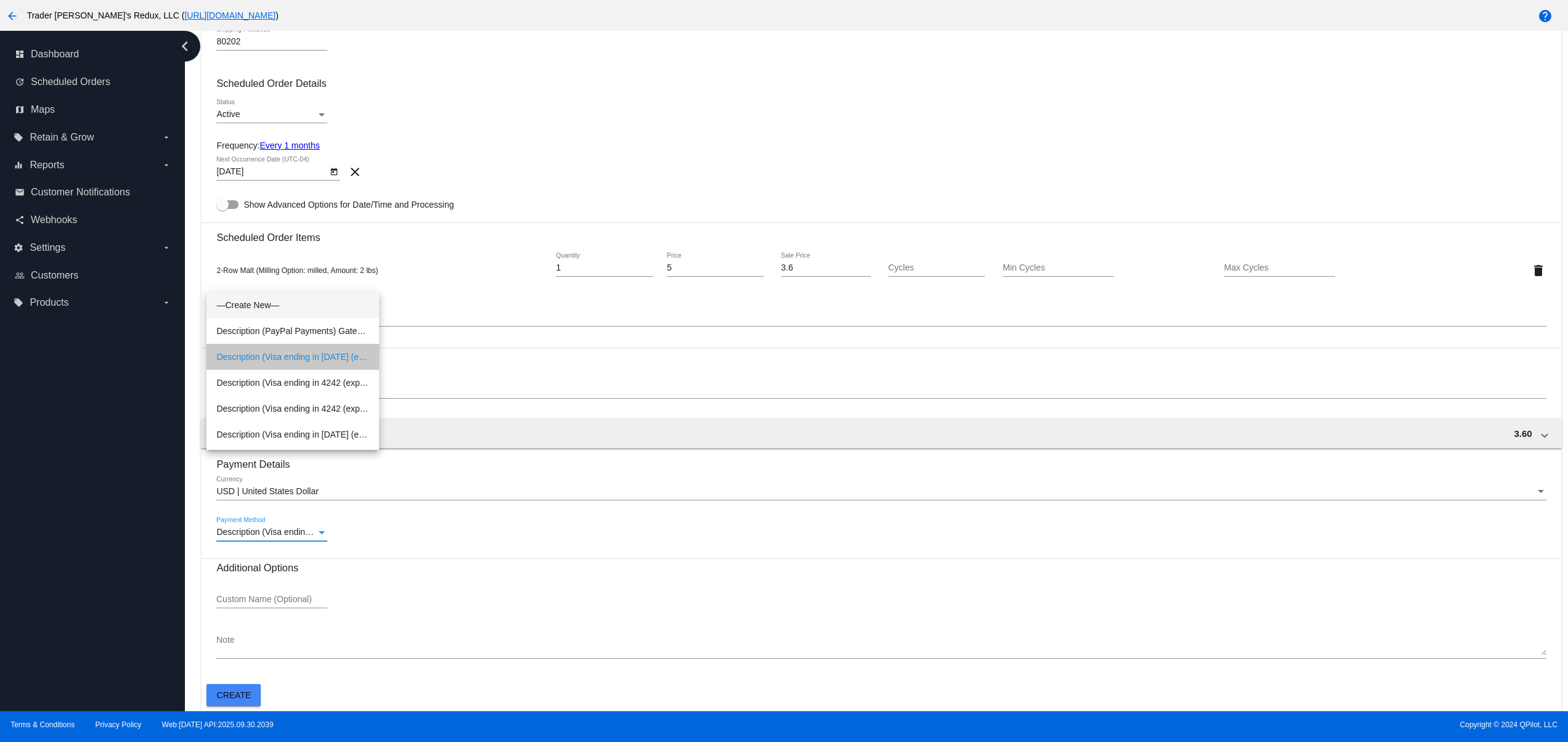
scroll to position [512, 0]
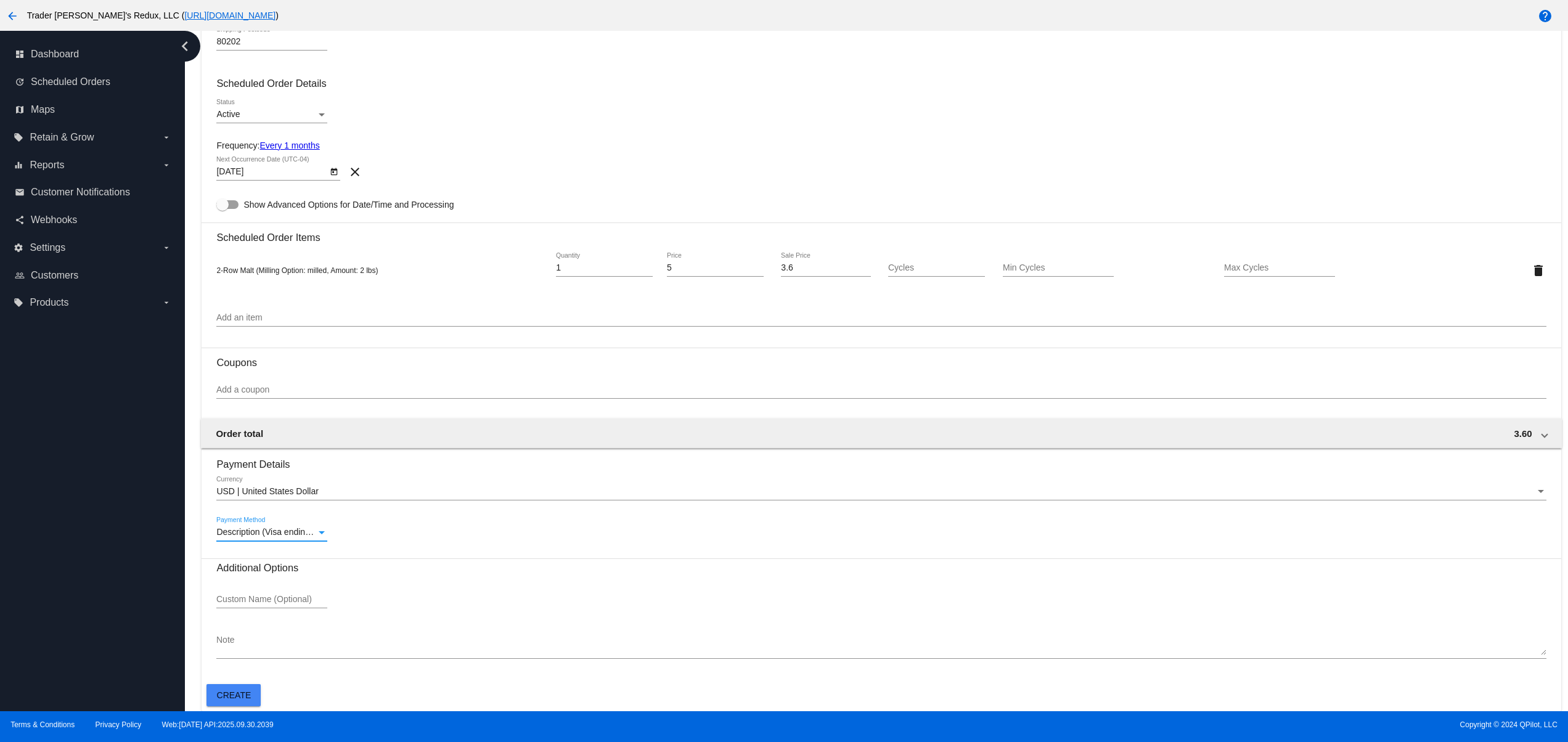
click at [245, 695] on span "Create" at bounding box center [234, 695] width 35 height 10
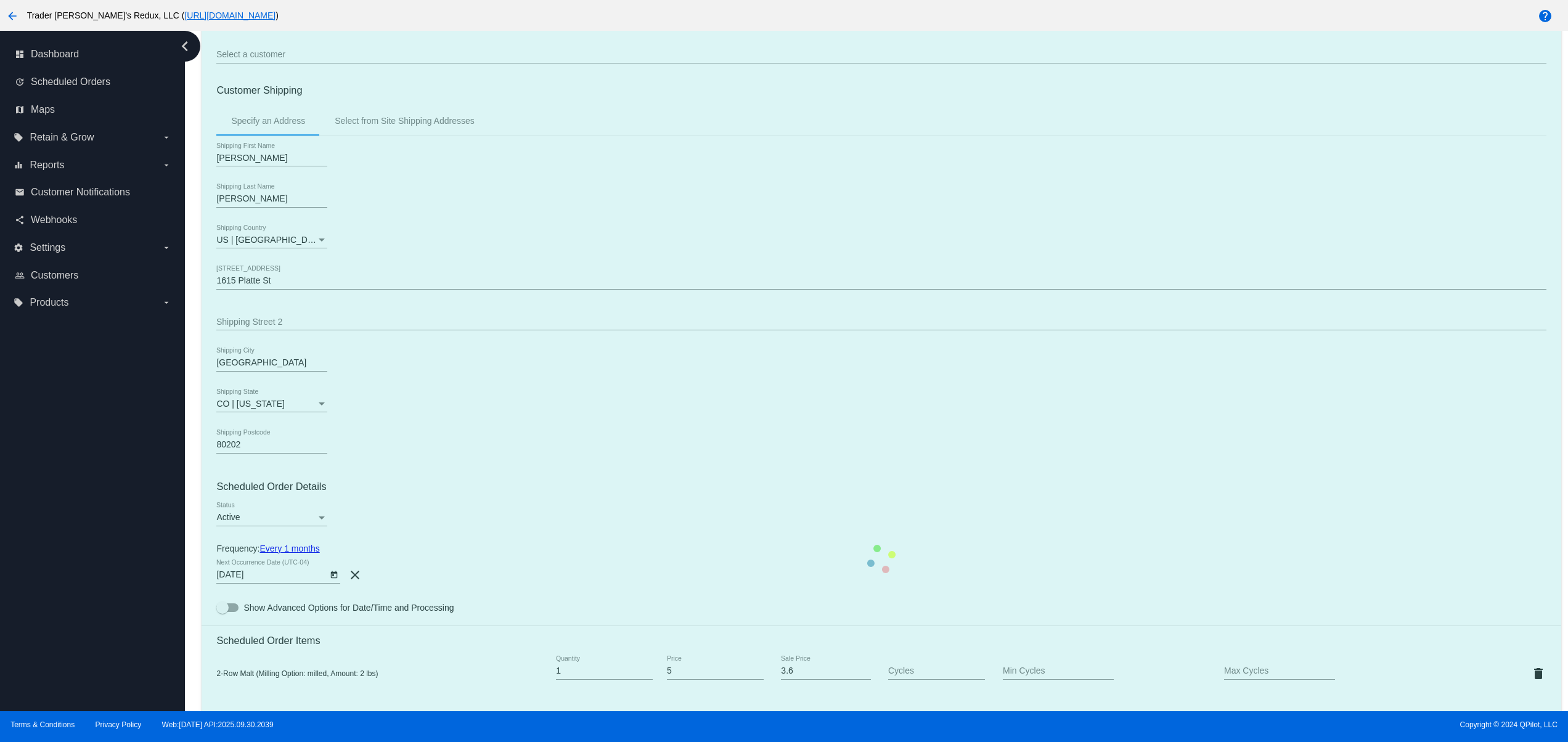
scroll to position [0, 0]
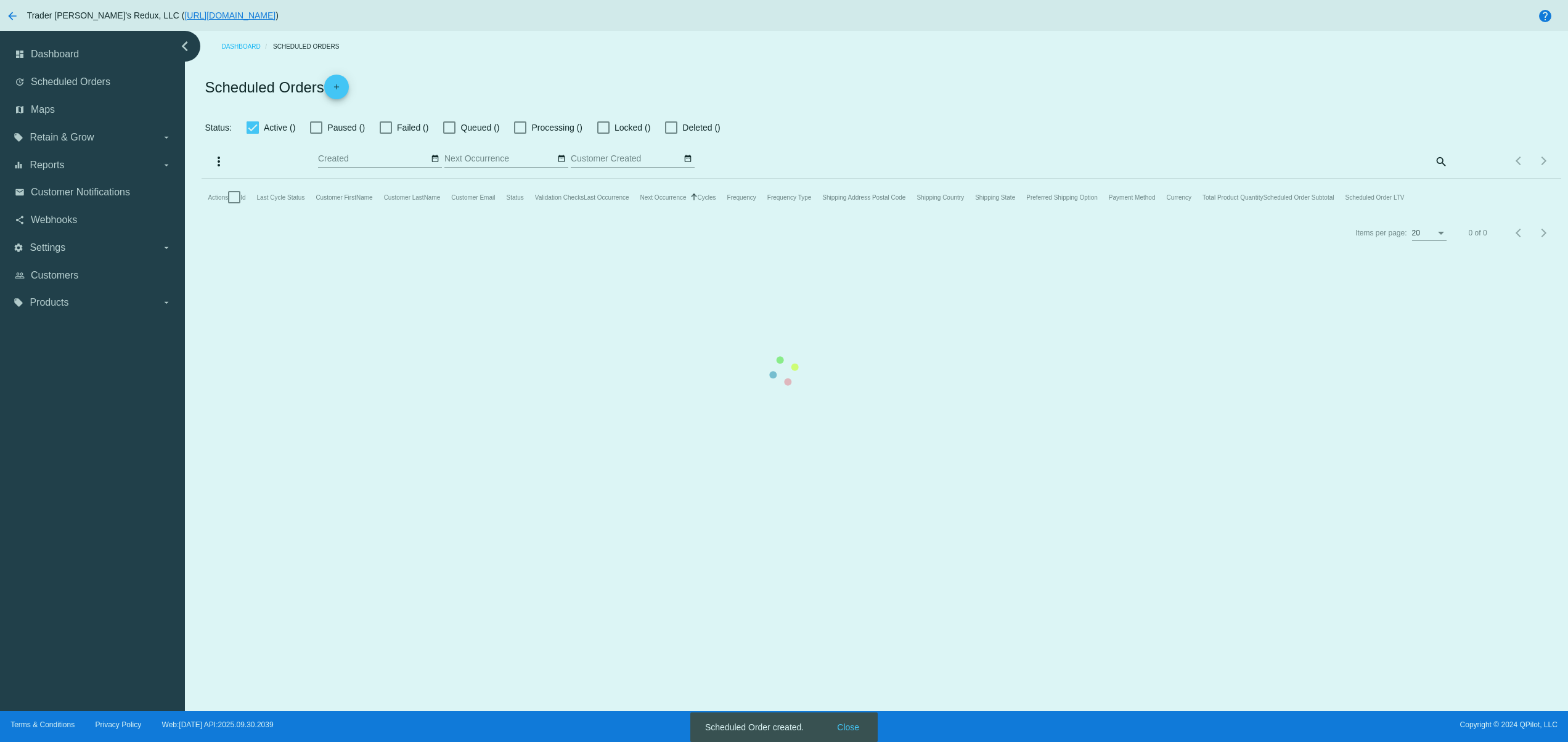
checkbox input "false"
type input "[DATE] - [DATE]"
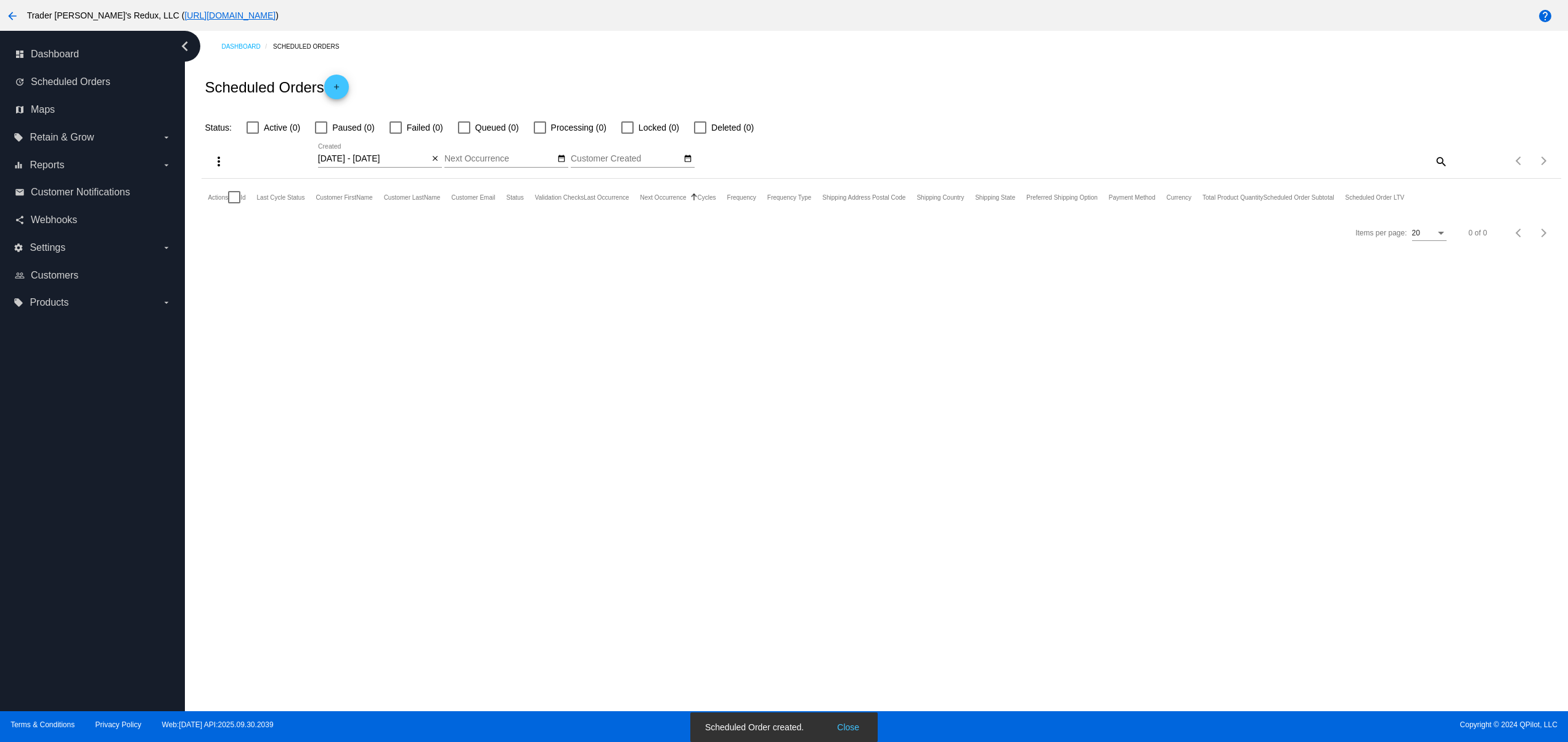
click at [850, 725] on button "Close" at bounding box center [848, 727] width 30 height 12
click at [434, 155] on mat-icon "close" at bounding box center [435, 159] width 9 height 10
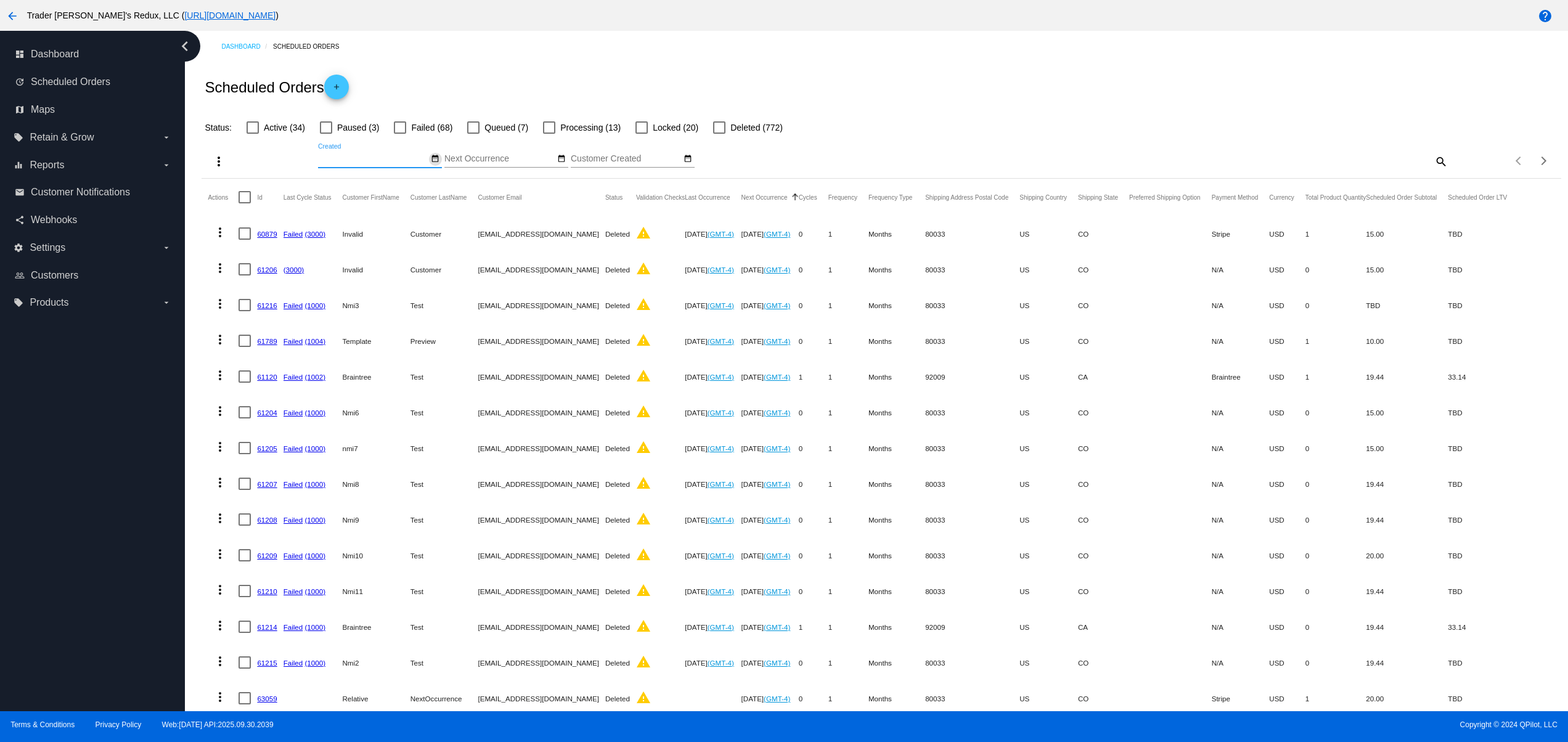
click at [432, 155] on mat-icon "date_range" at bounding box center [435, 159] width 9 height 10
click at [377, 230] on td "7" at bounding box center [381, 235] width 21 height 18
type input "[DATE] - [DATE]"
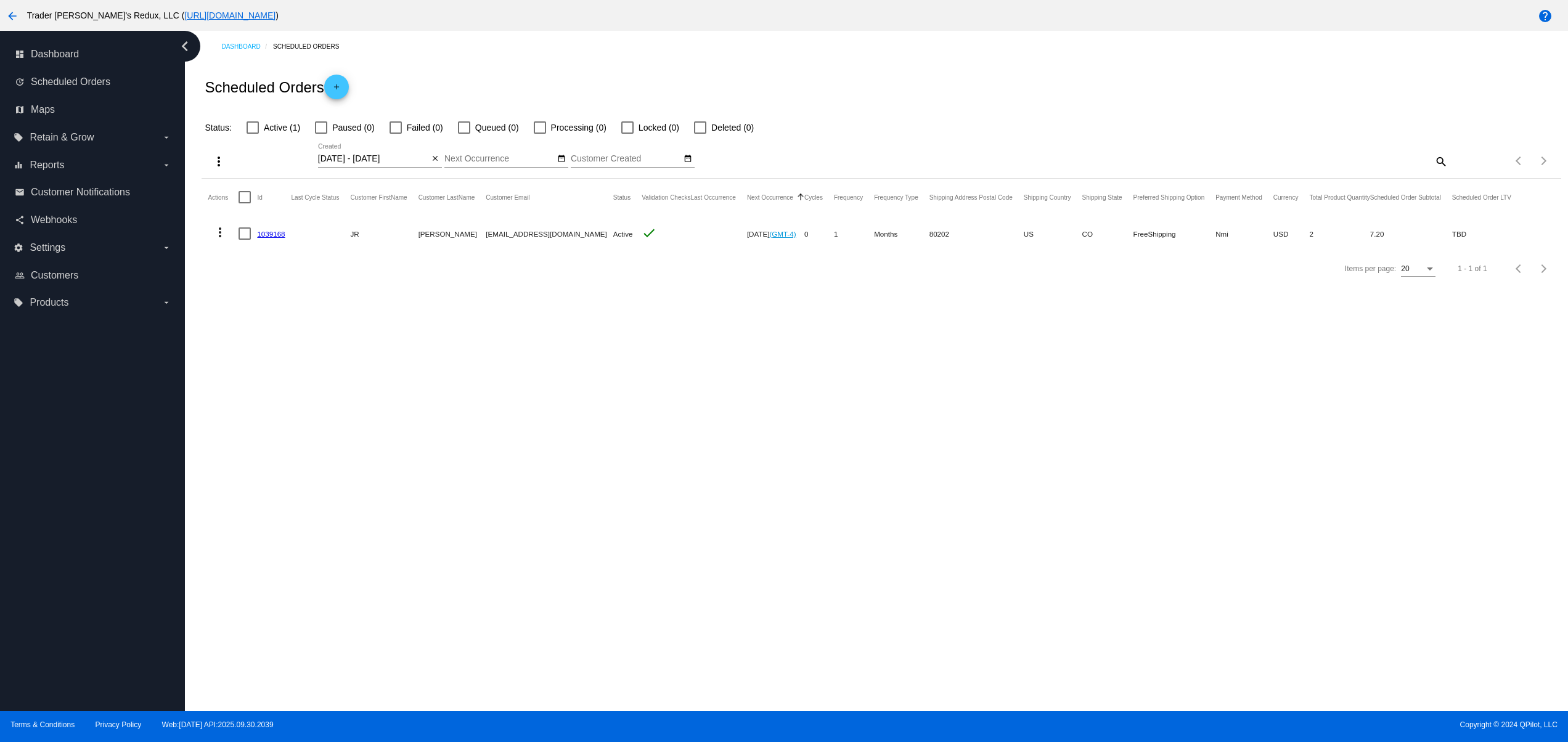
drag, startPoint x: 403, startPoint y: 227, endPoint x: 644, endPoint y: 247, distance: 241.8
click at [636, 227] on mat-row "more_vert 1039168 JR Ewing [EMAIL_ADDRESS][DOMAIN_NAME] Active check [DATE] (GM…" at bounding box center [864, 233] width 1314 height 36
click at [604, 353] on div "Dashboard Scheduled Orders Scheduled Orders add Status: Active (1) Paused (0) F…" at bounding box center [876, 371] width 1383 height 680
click at [269, 234] on link "1039168" at bounding box center [270, 234] width 28 height 8
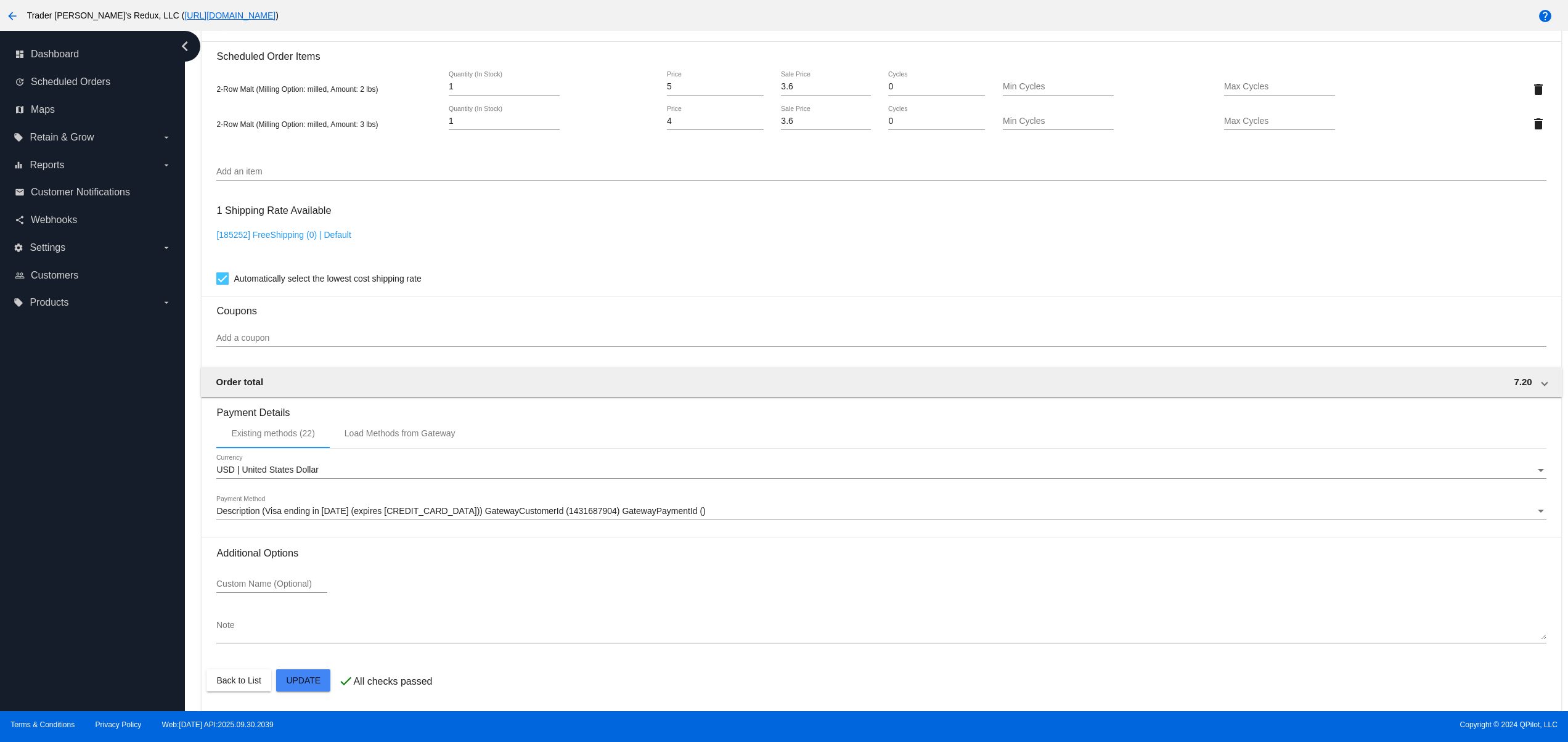
scroll to position [779, 0]
click at [434, 436] on div "Load Methods from Gateway" at bounding box center [400, 433] width 111 height 10
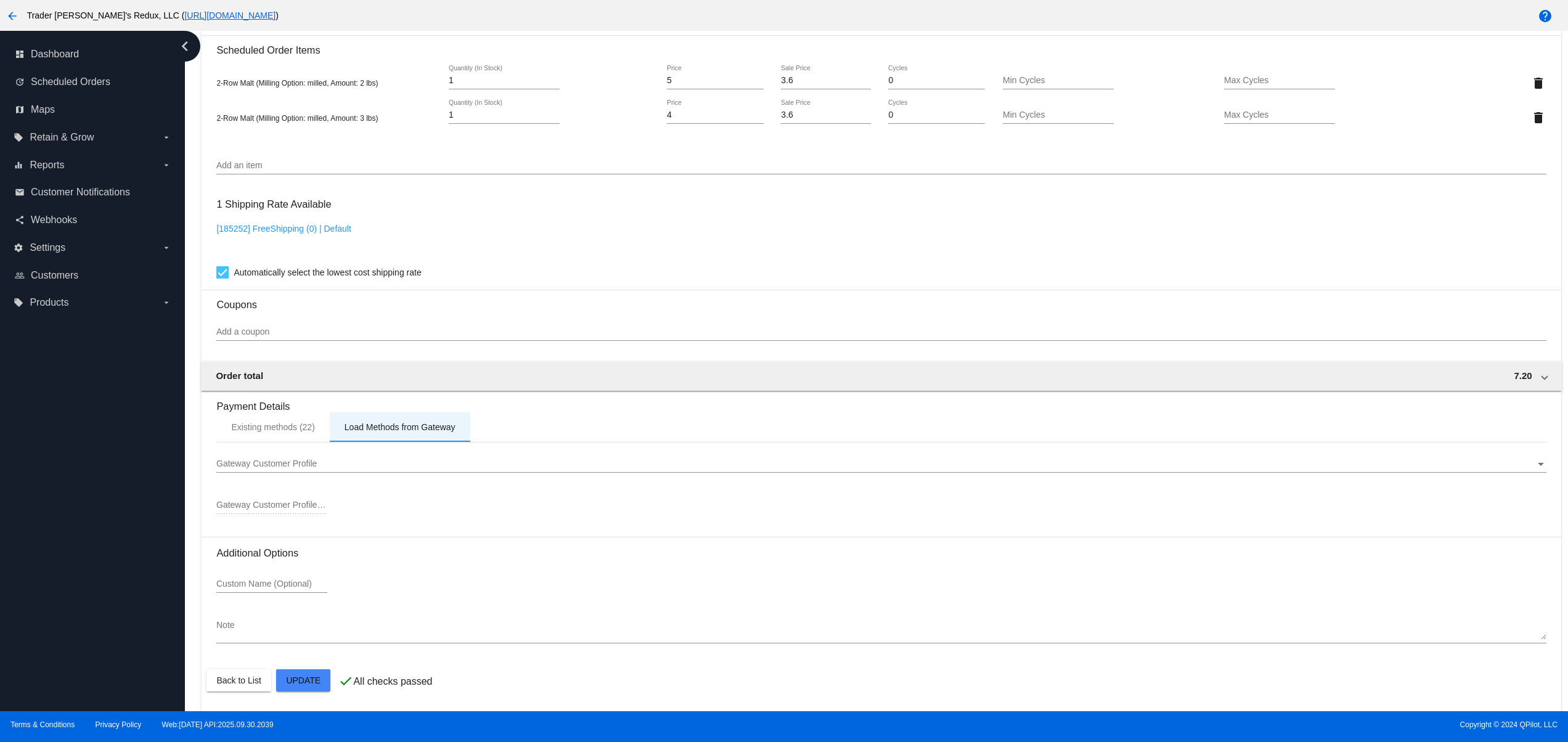
scroll to position [785, 0]
click at [268, 463] on span "Gateway Customer Profile" at bounding box center [266, 463] width 100 height 10
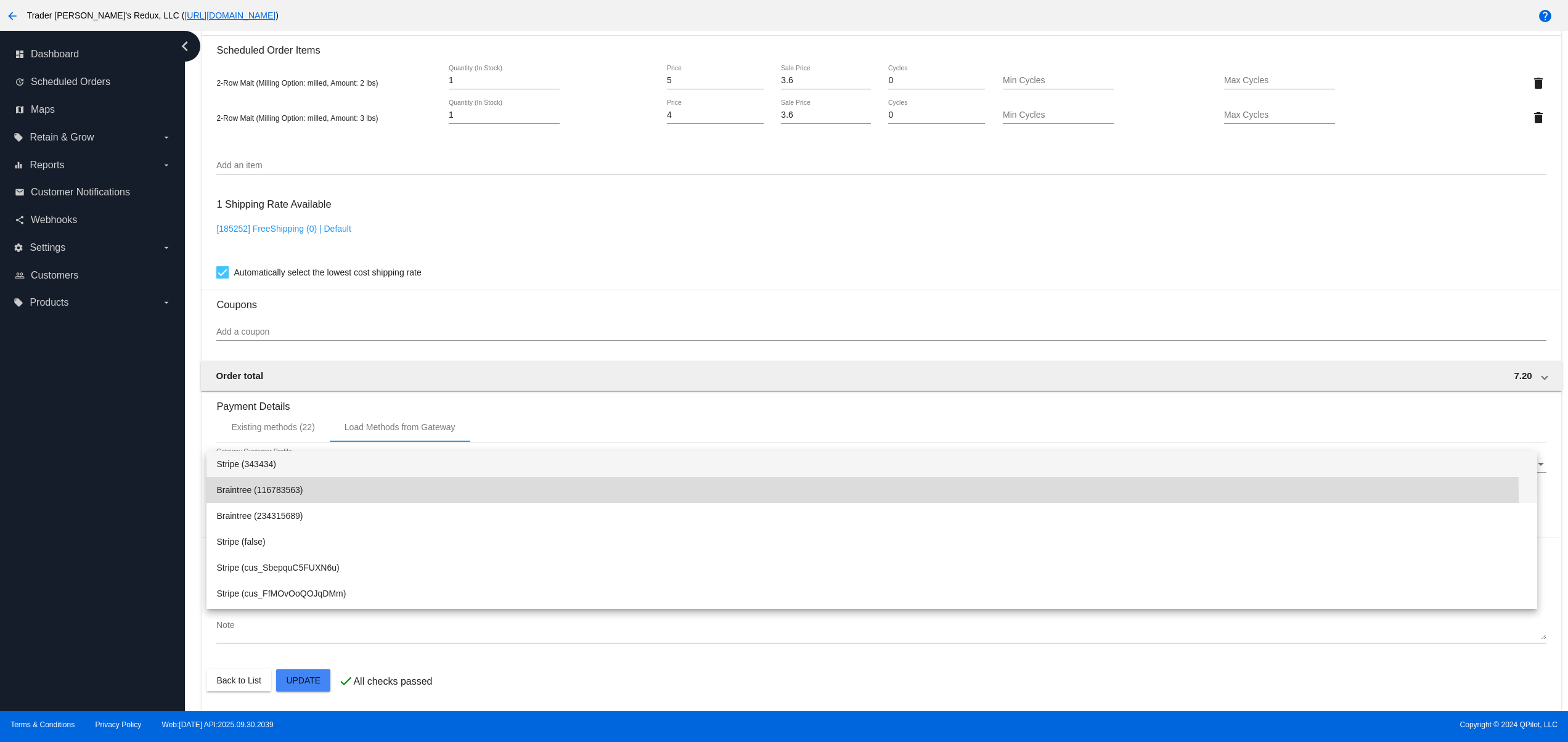
click at [289, 501] on span "Braintree (116783563)" at bounding box center [871, 490] width 1311 height 26
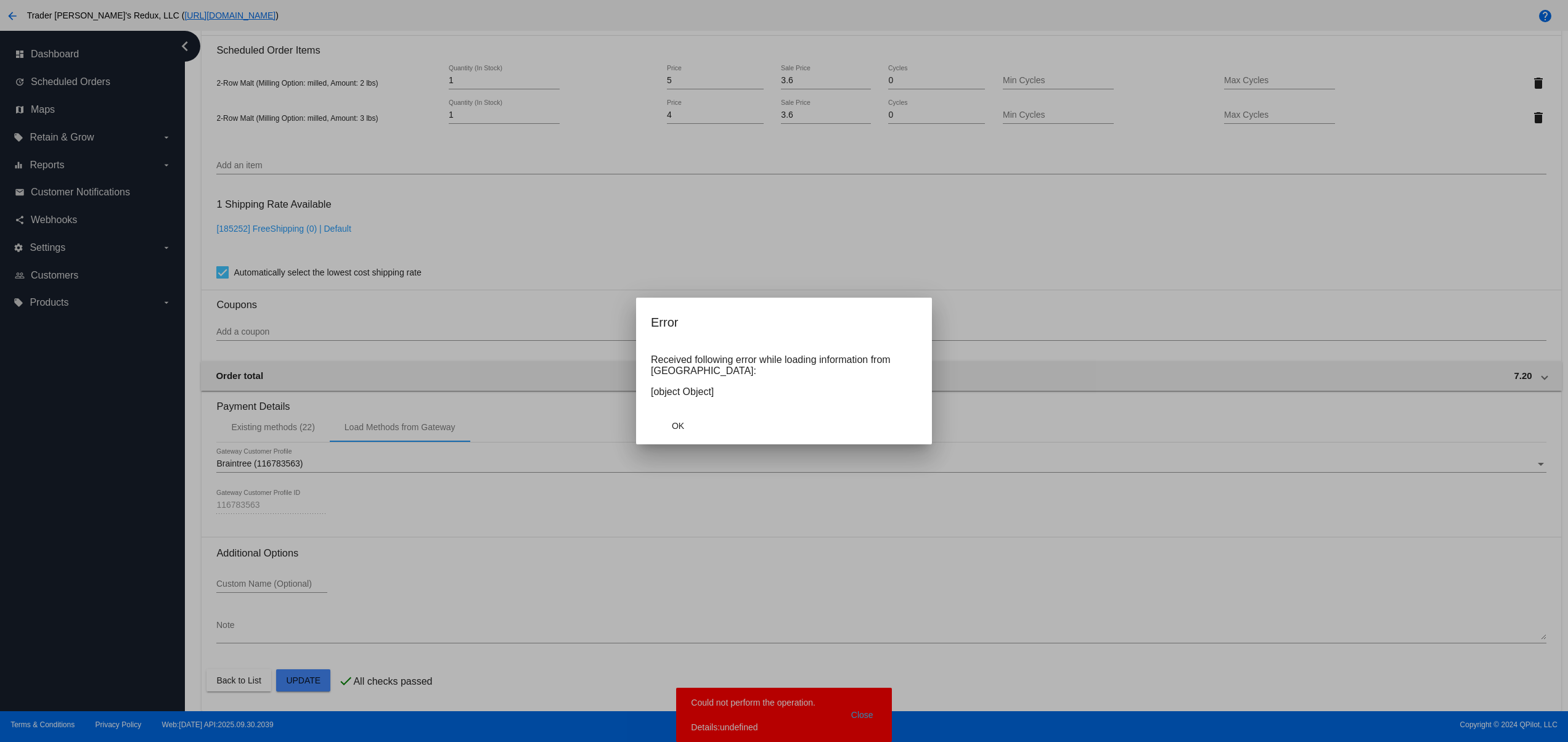
click at [888, 710] on div at bounding box center [784, 371] width 1568 height 742
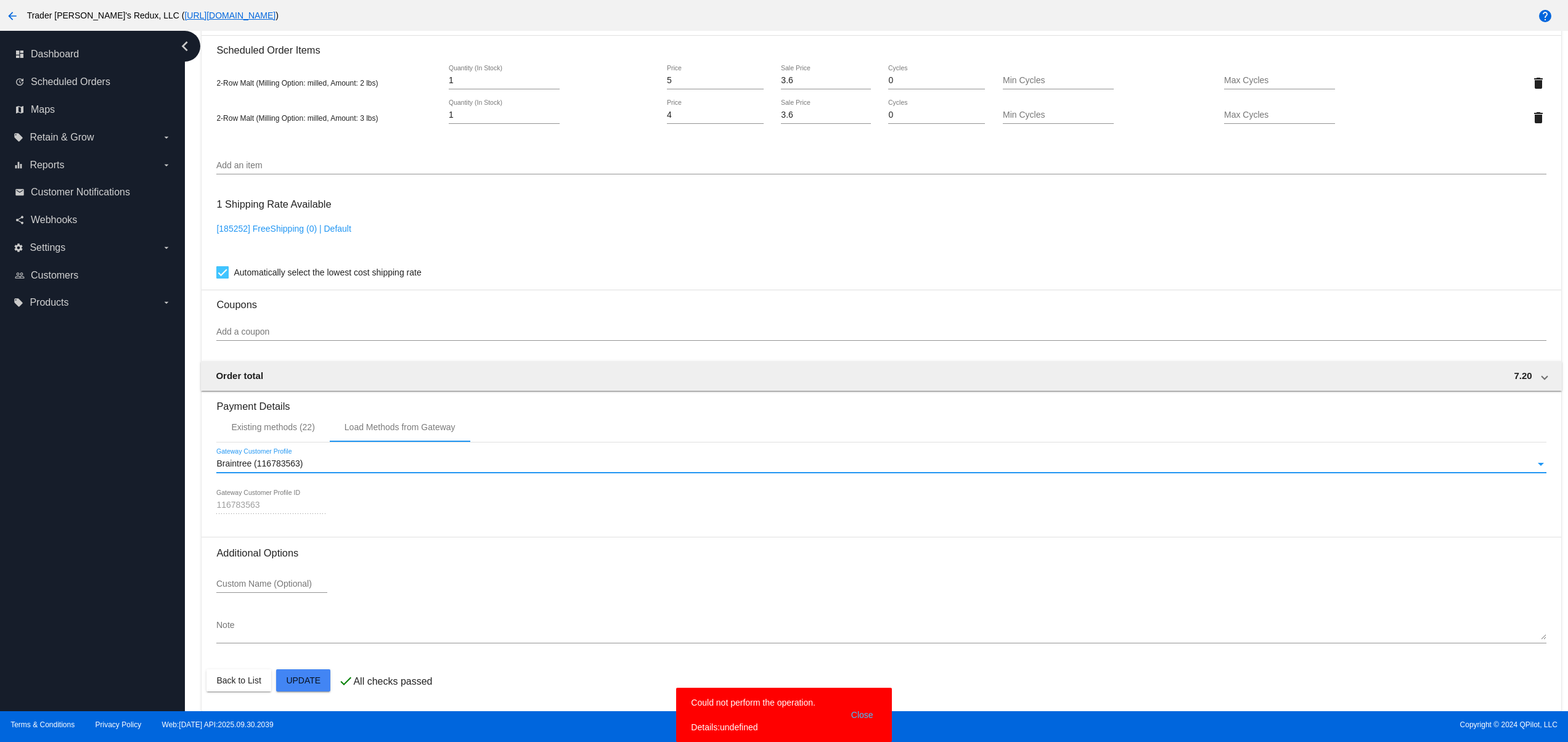
click at [867, 715] on button "Close" at bounding box center [862, 715] width 30 height 37
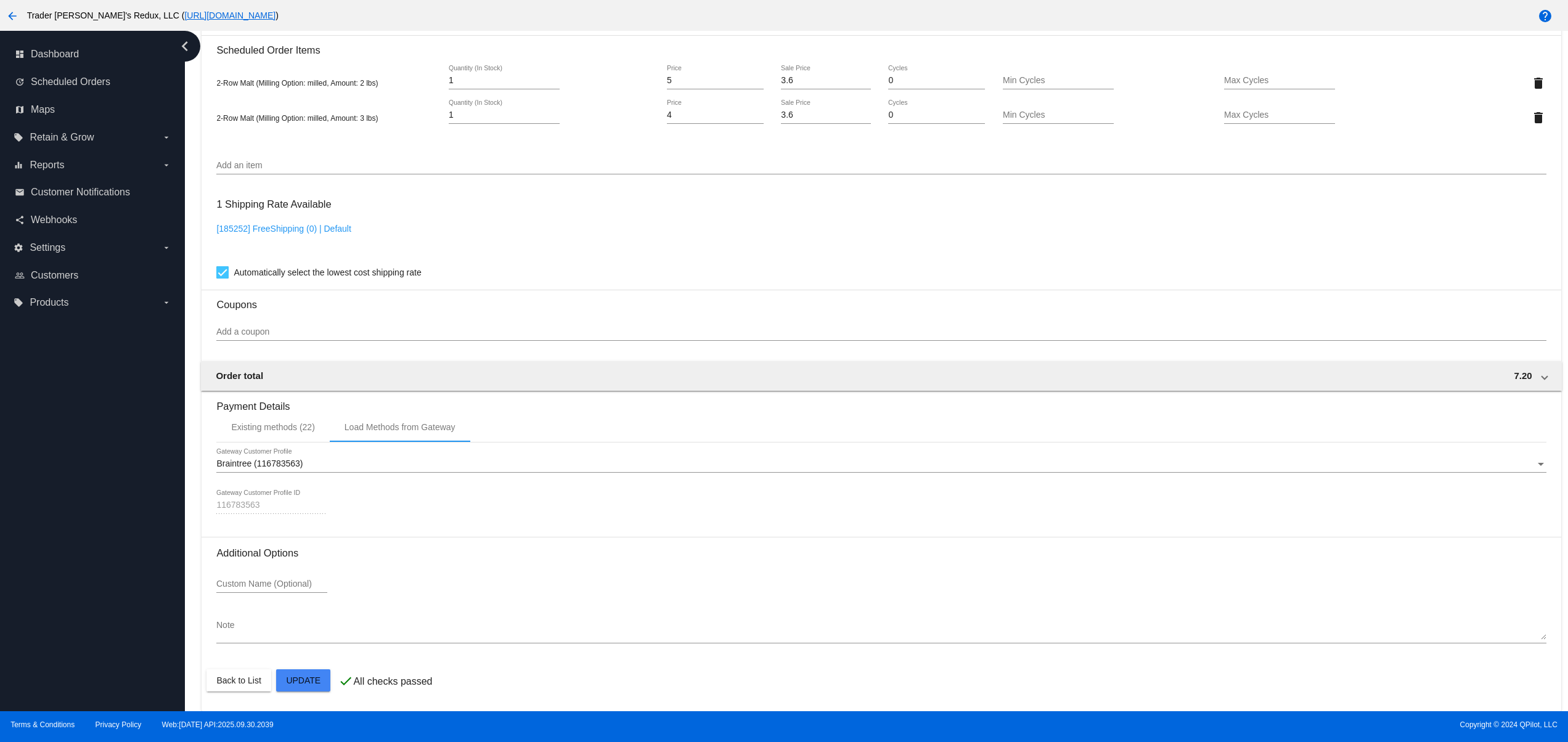
click at [279, 453] on div "Braintree (116783563) Gateway Customer Profile" at bounding box center [881, 460] width 1329 height 24
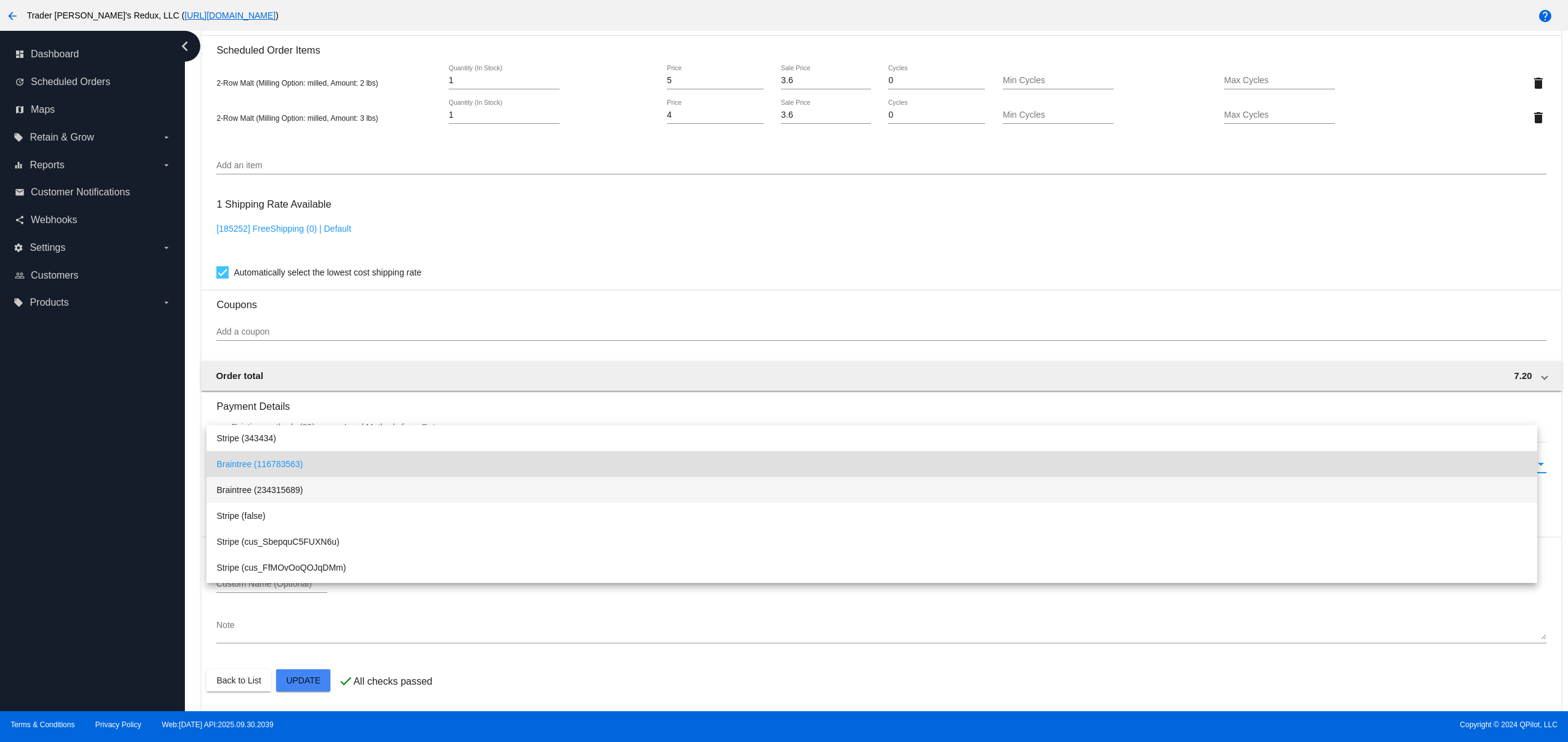
click at [267, 488] on span "Braintree (234315689)" at bounding box center [871, 490] width 1311 height 26
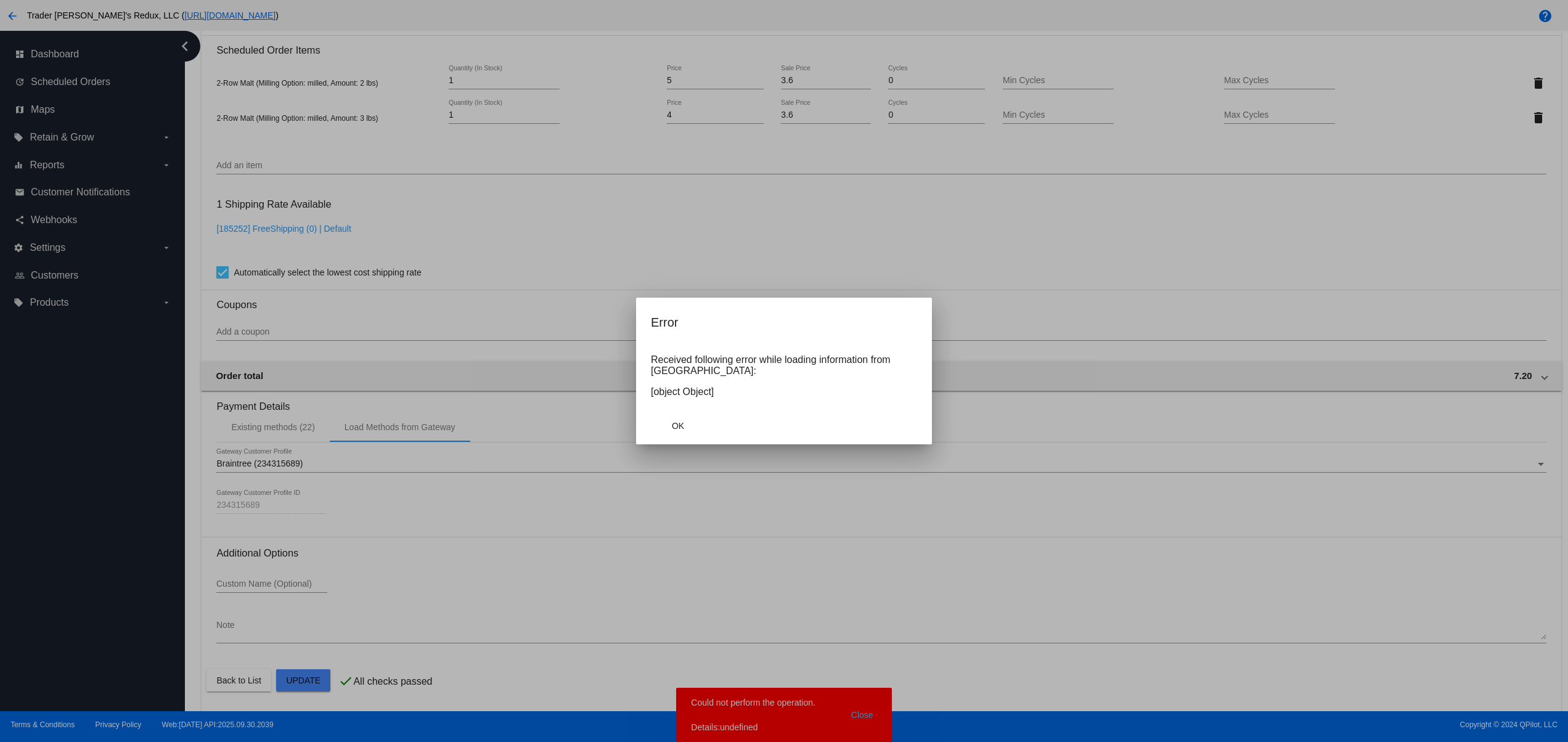
click at [865, 712] on div at bounding box center [784, 371] width 1568 height 742
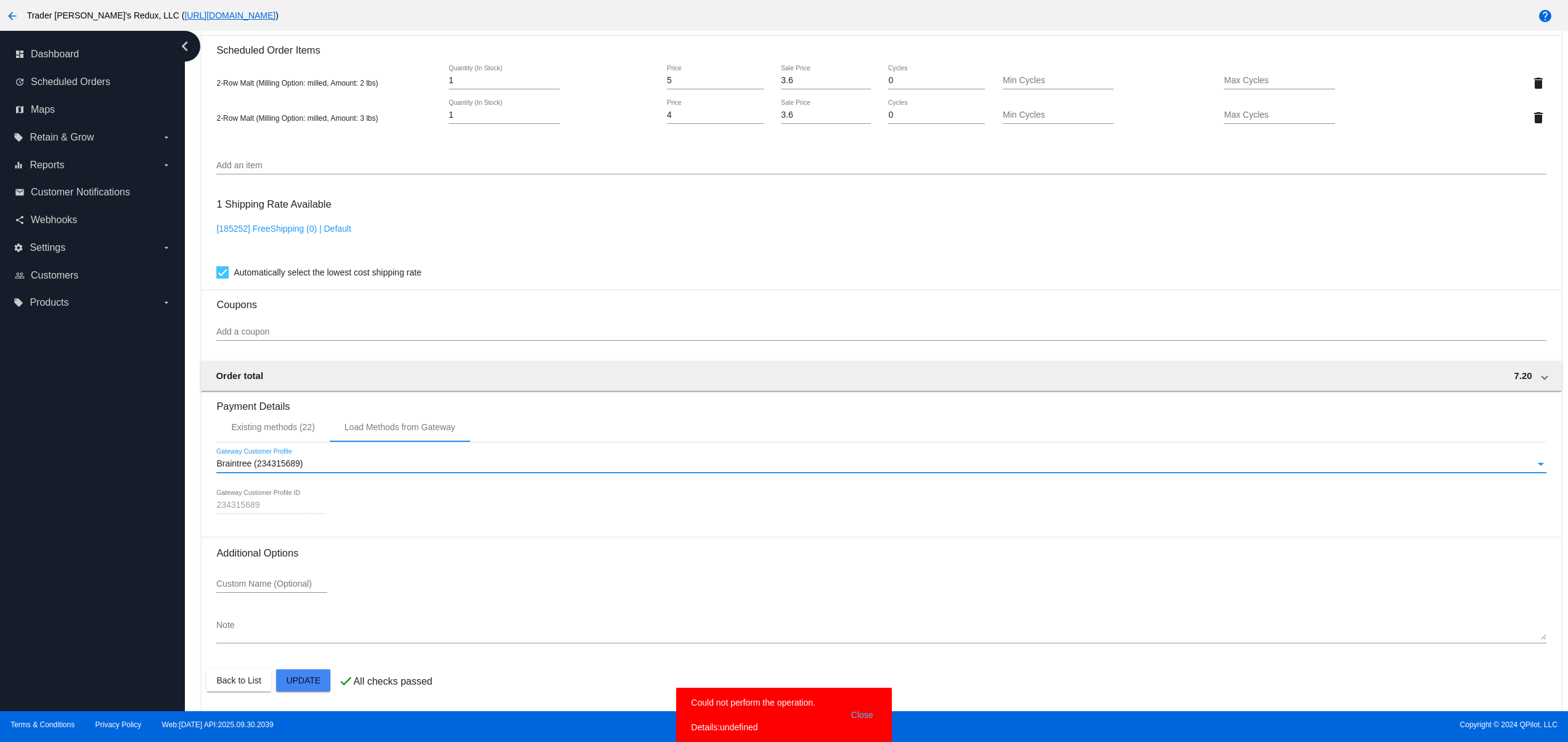
click at [853, 703] on button "Close" at bounding box center [862, 715] width 30 height 37
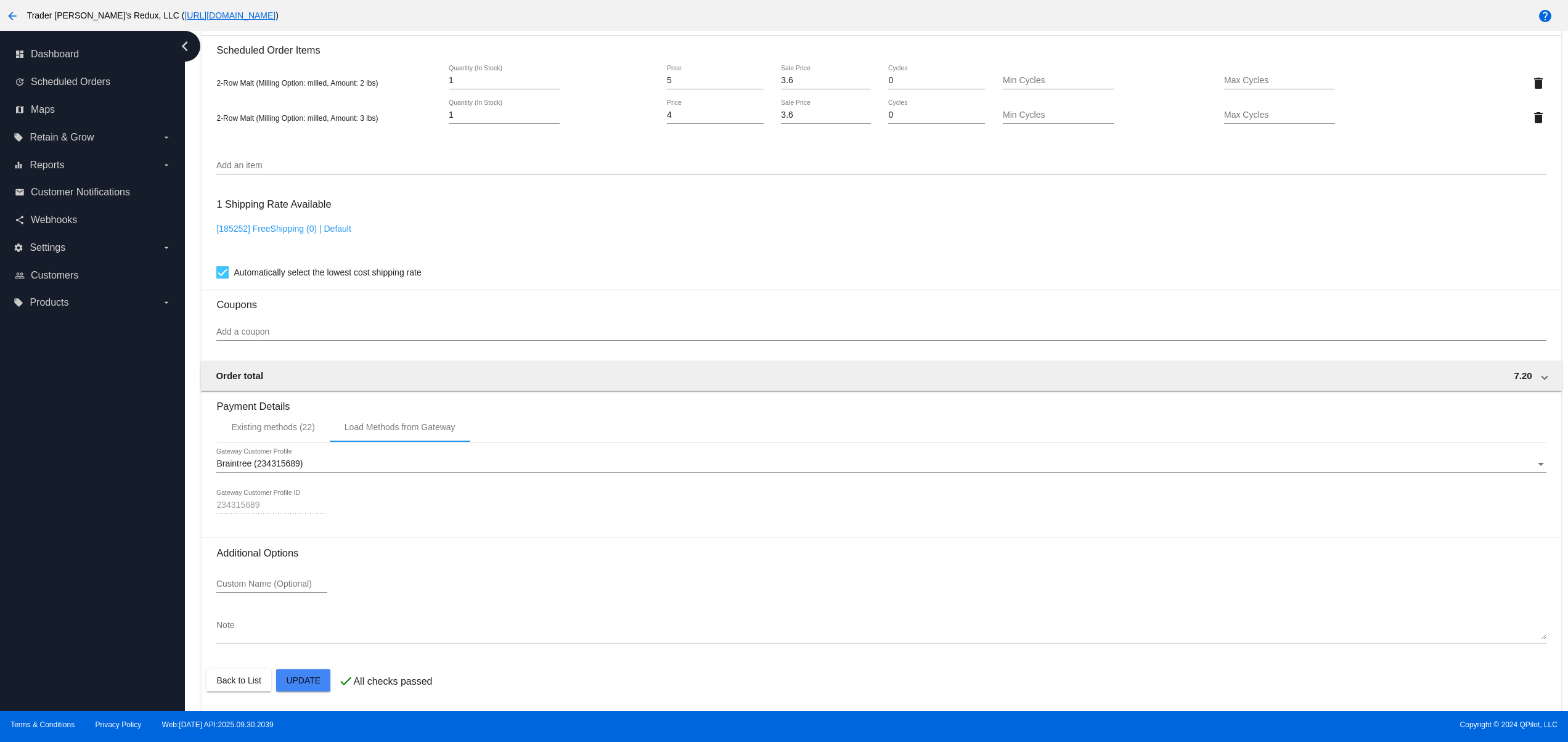
click at [242, 457] on div "Braintree (234315689) Gateway Customer Profile" at bounding box center [881, 460] width 1329 height 24
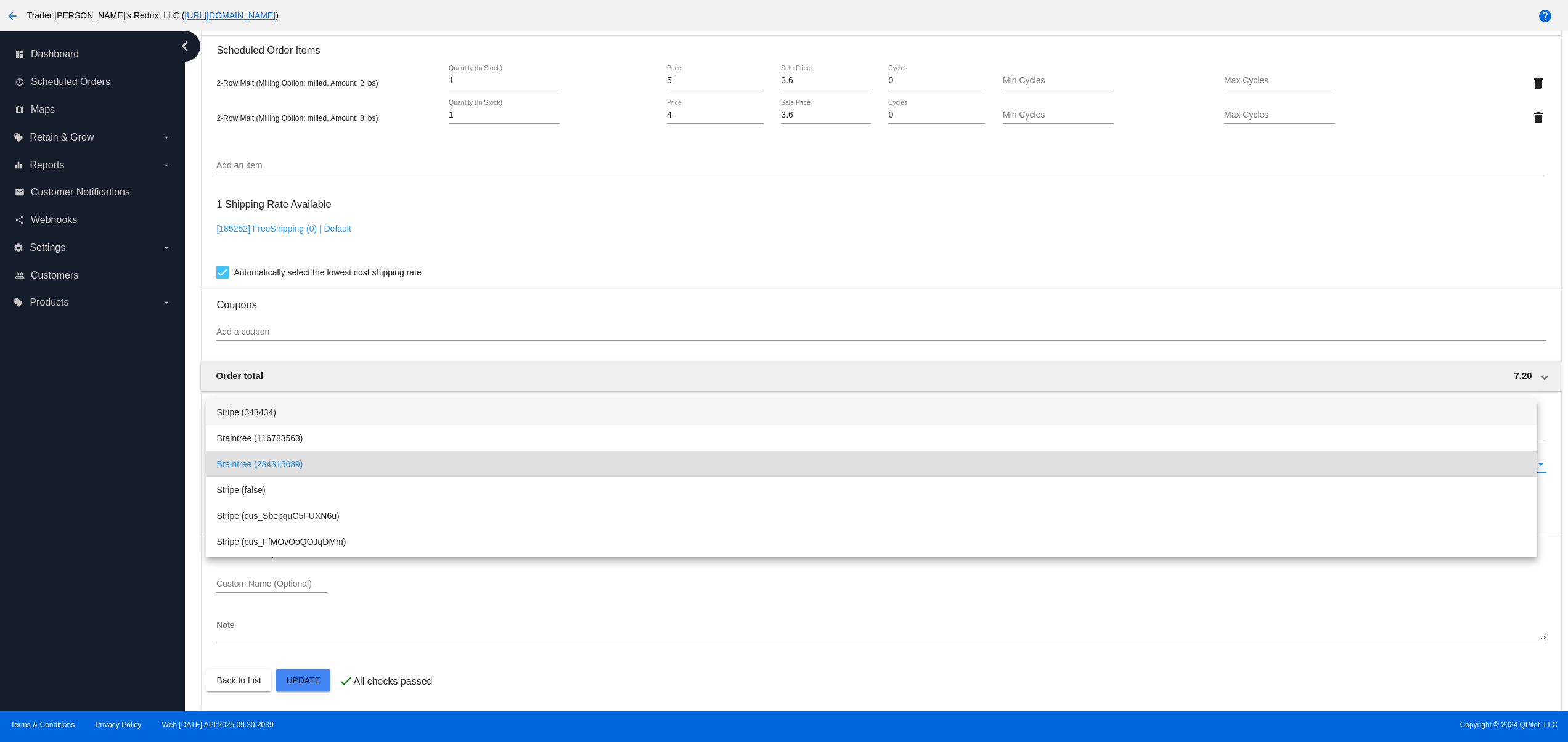
click at [291, 403] on span "Stripe (343434)" at bounding box center [871, 412] width 1311 height 26
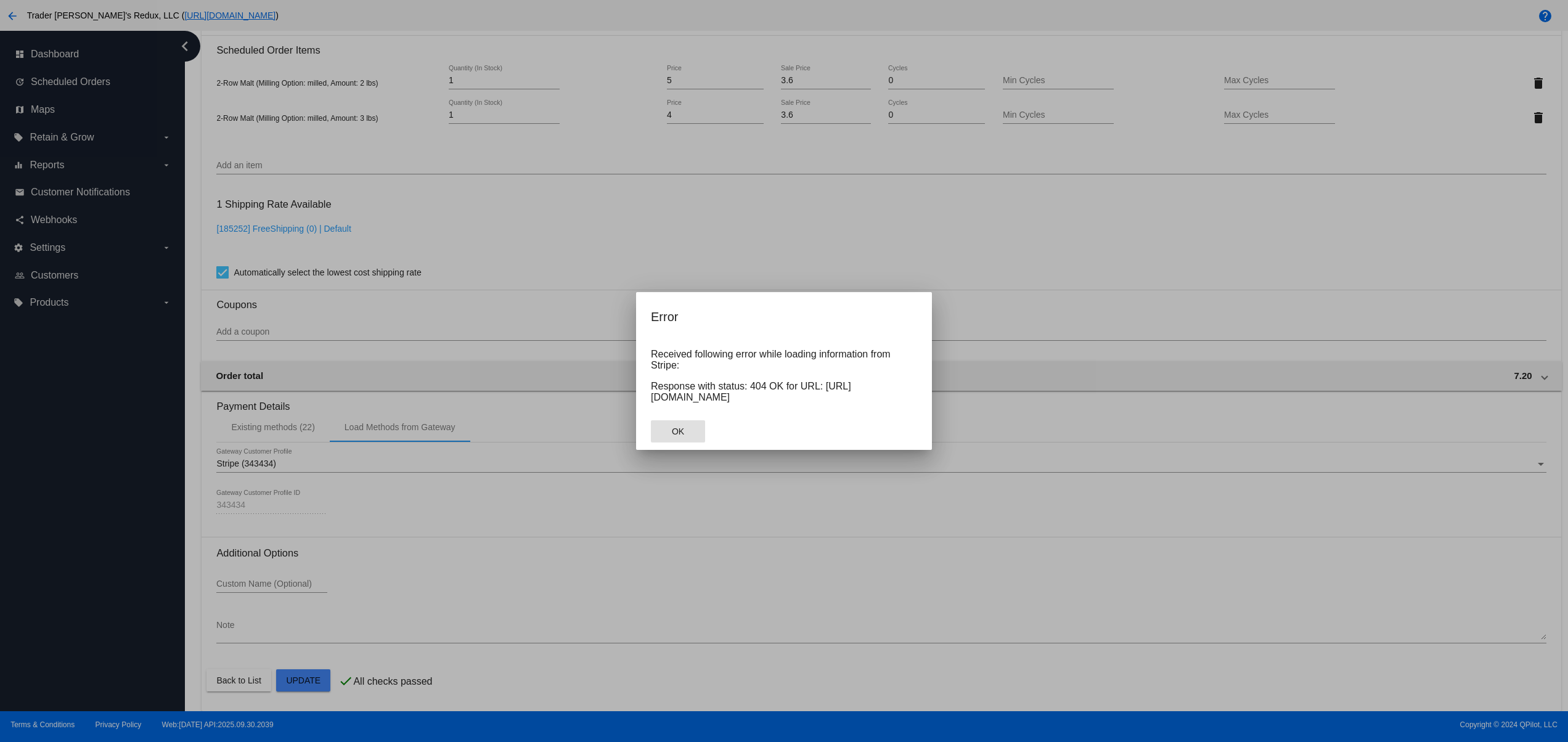
click at [659, 436] on button "OK" at bounding box center [678, 431] width 54 height 22
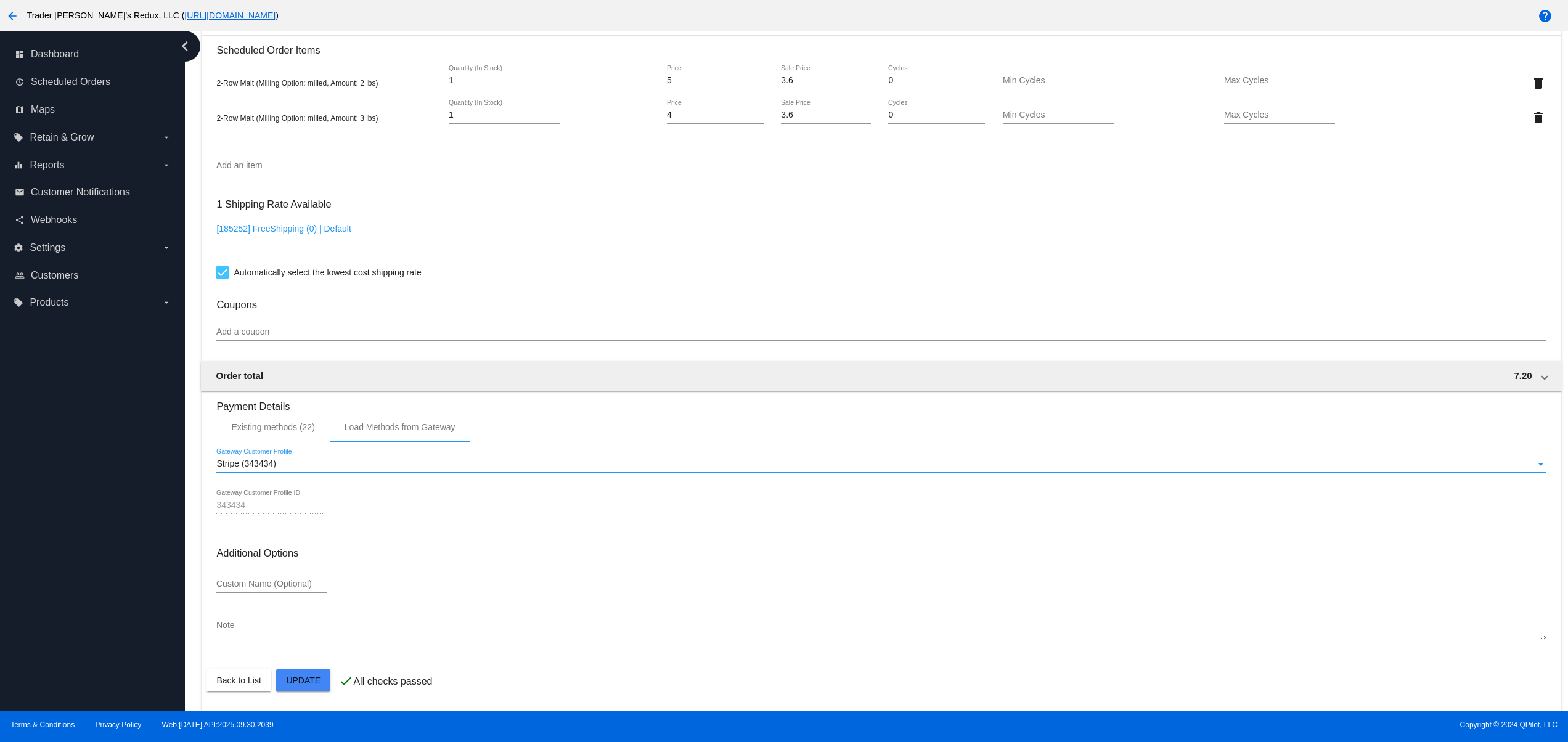
click at [260, 467] on span "Stripe (343434)" at bounding box center [246, 463] width 60 height 10
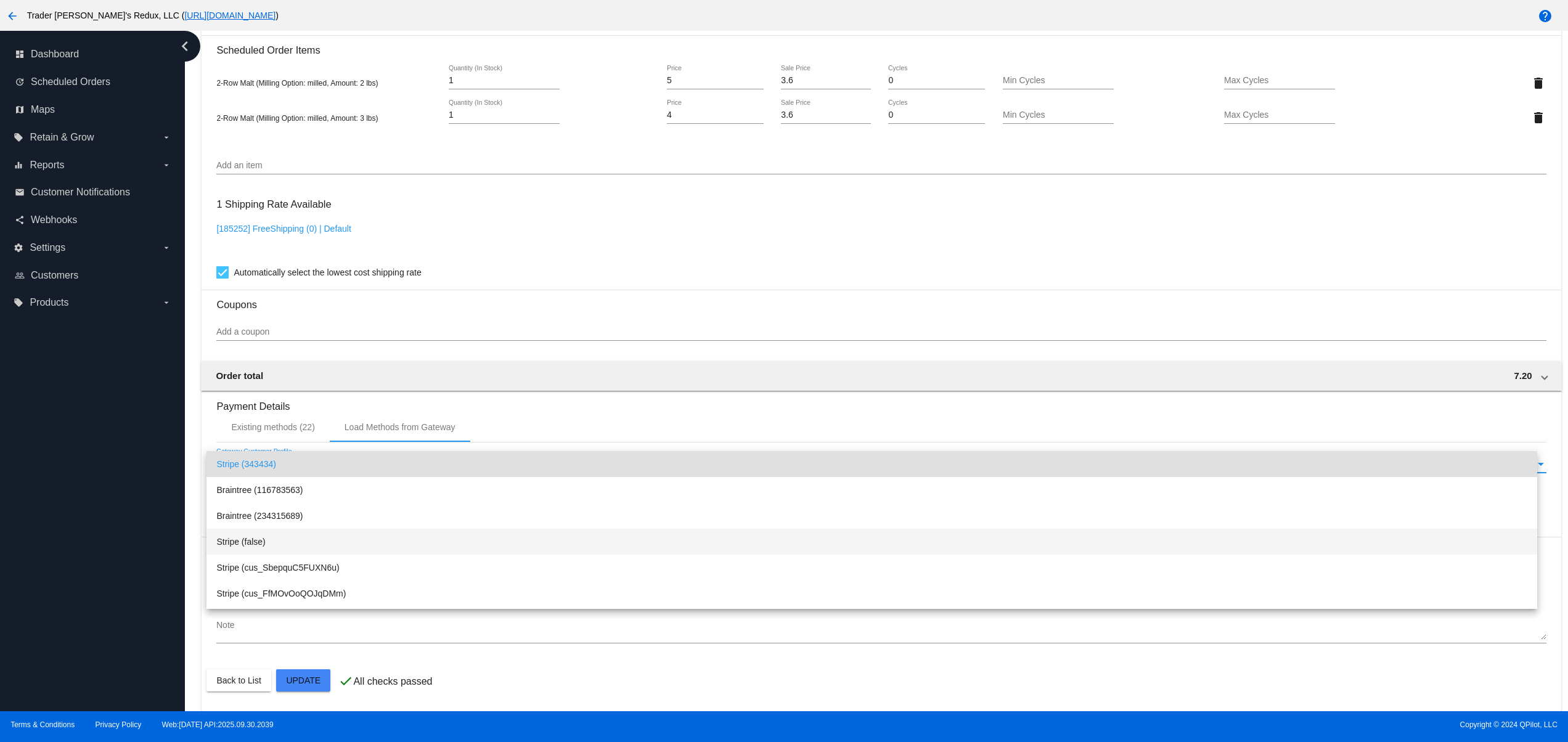
click at [282, 539] on span "Stripe (false)" at bounding box center [871, 541] width 1311 height 26
type input "false"
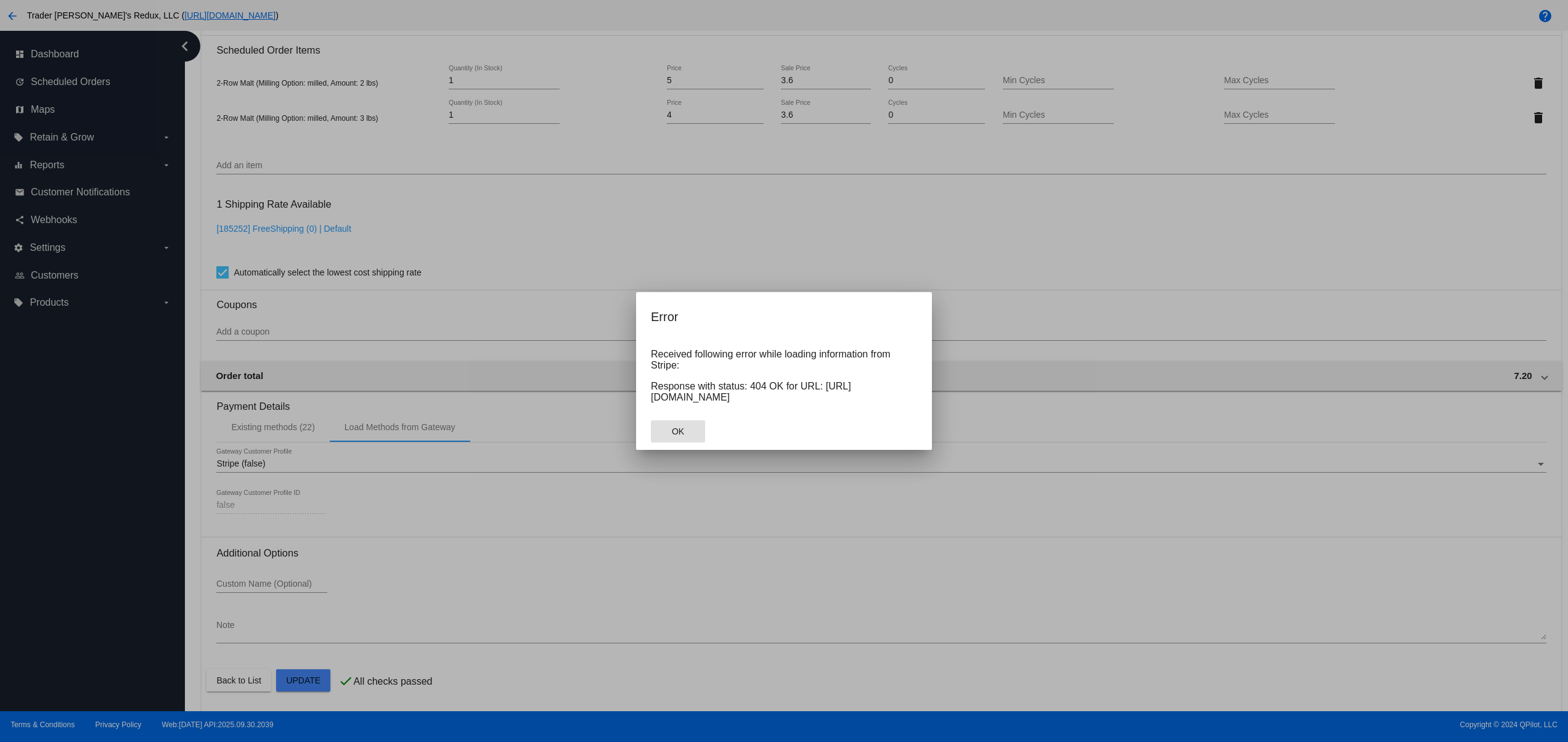
click at [694, 429] on button "OK" at bounding box center [678, 431] width 54 height 22
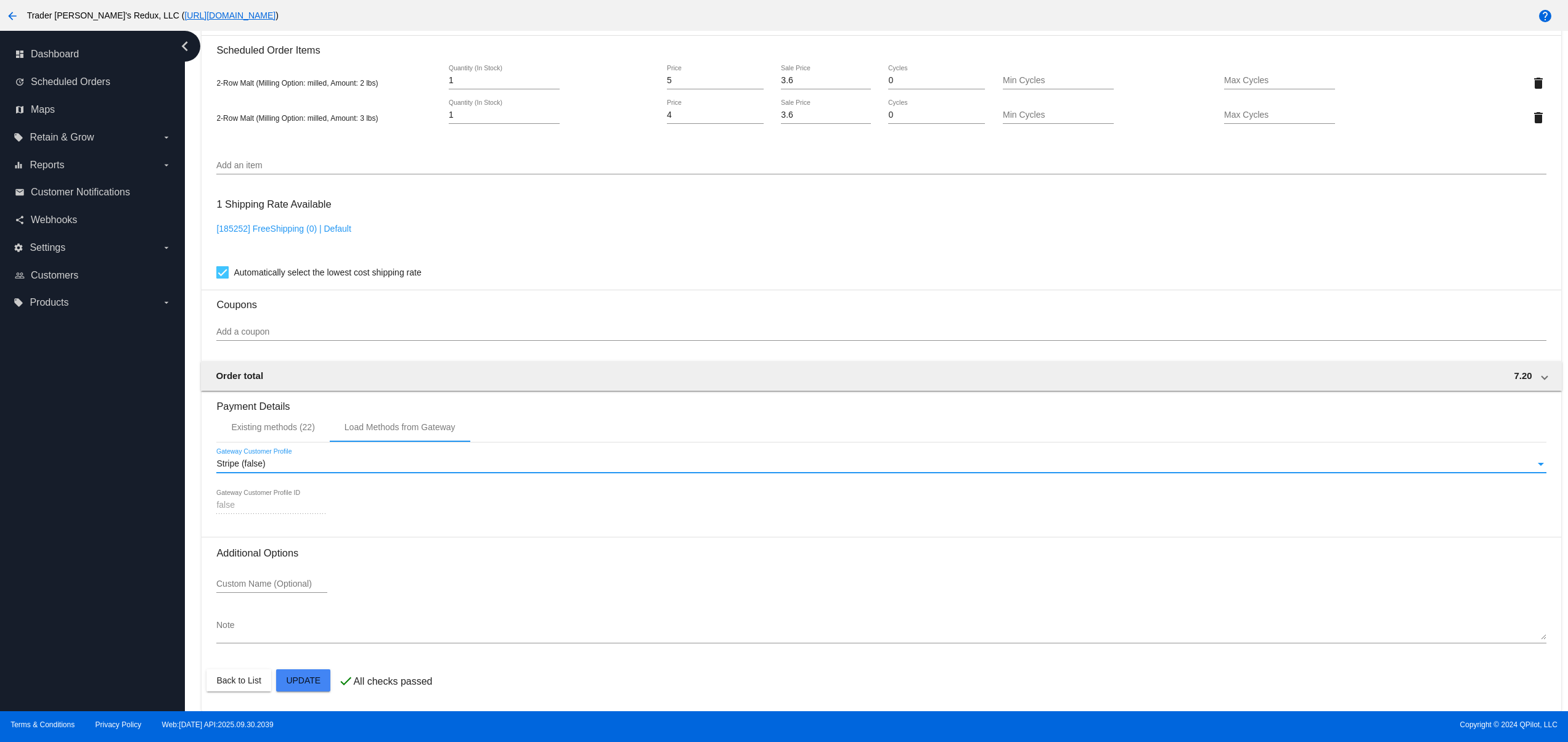
click at [264, 466] on span "Stripe (false)" at bounding box center [241, 463] width 49 height 10
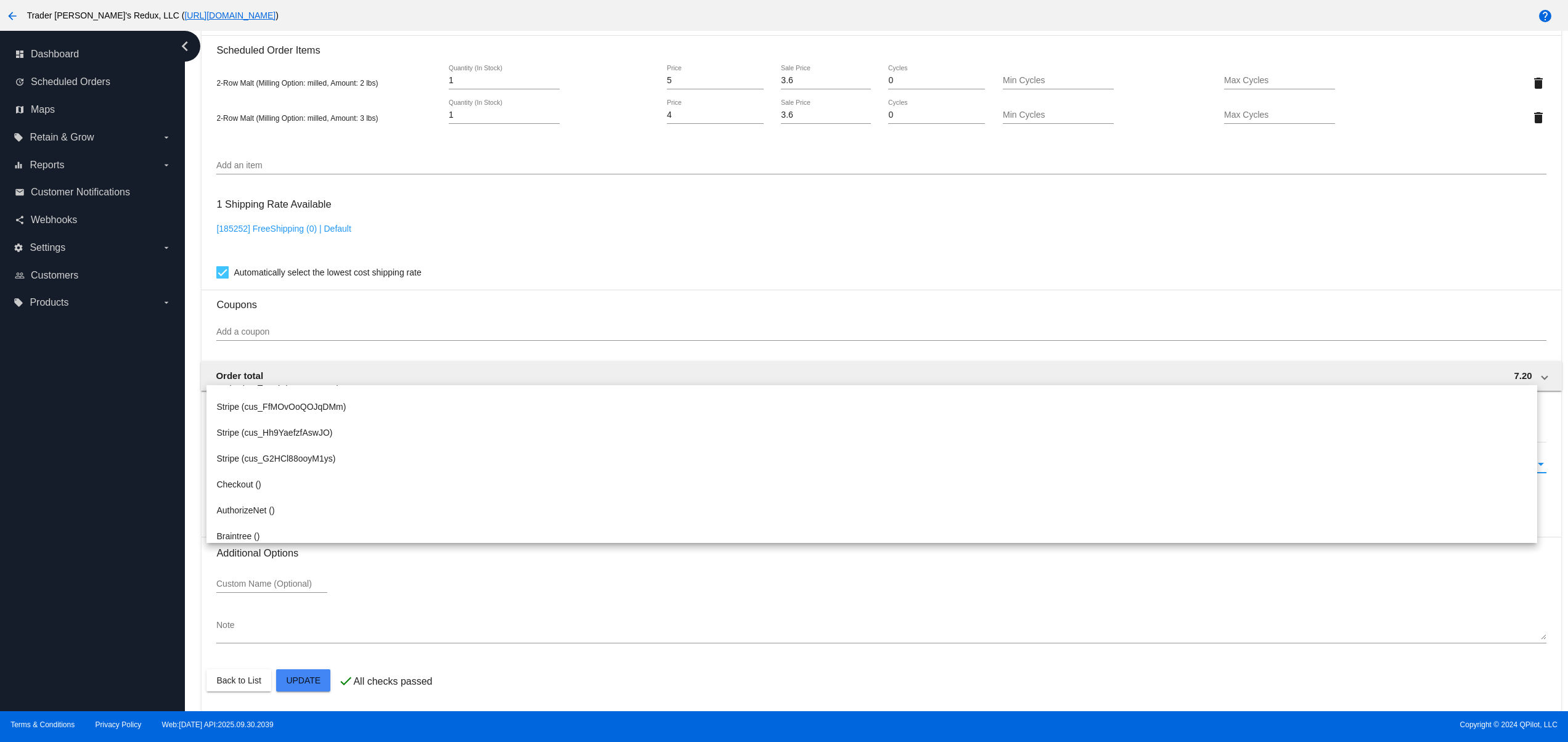
scroll to position [153, 0]
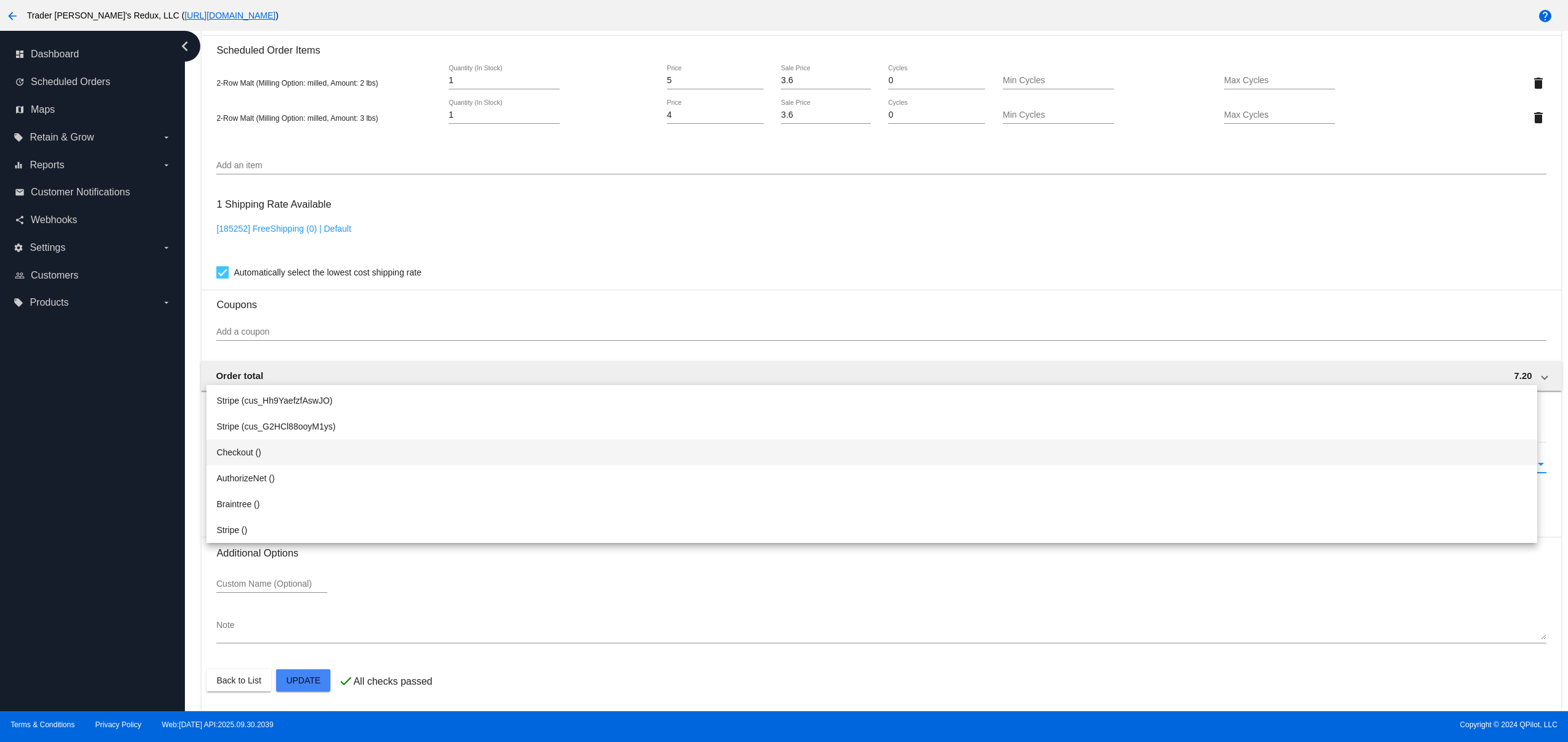
click at [282, 444] on span "Checkout ()" at bounding box center [871, 452] width 1311 height 26
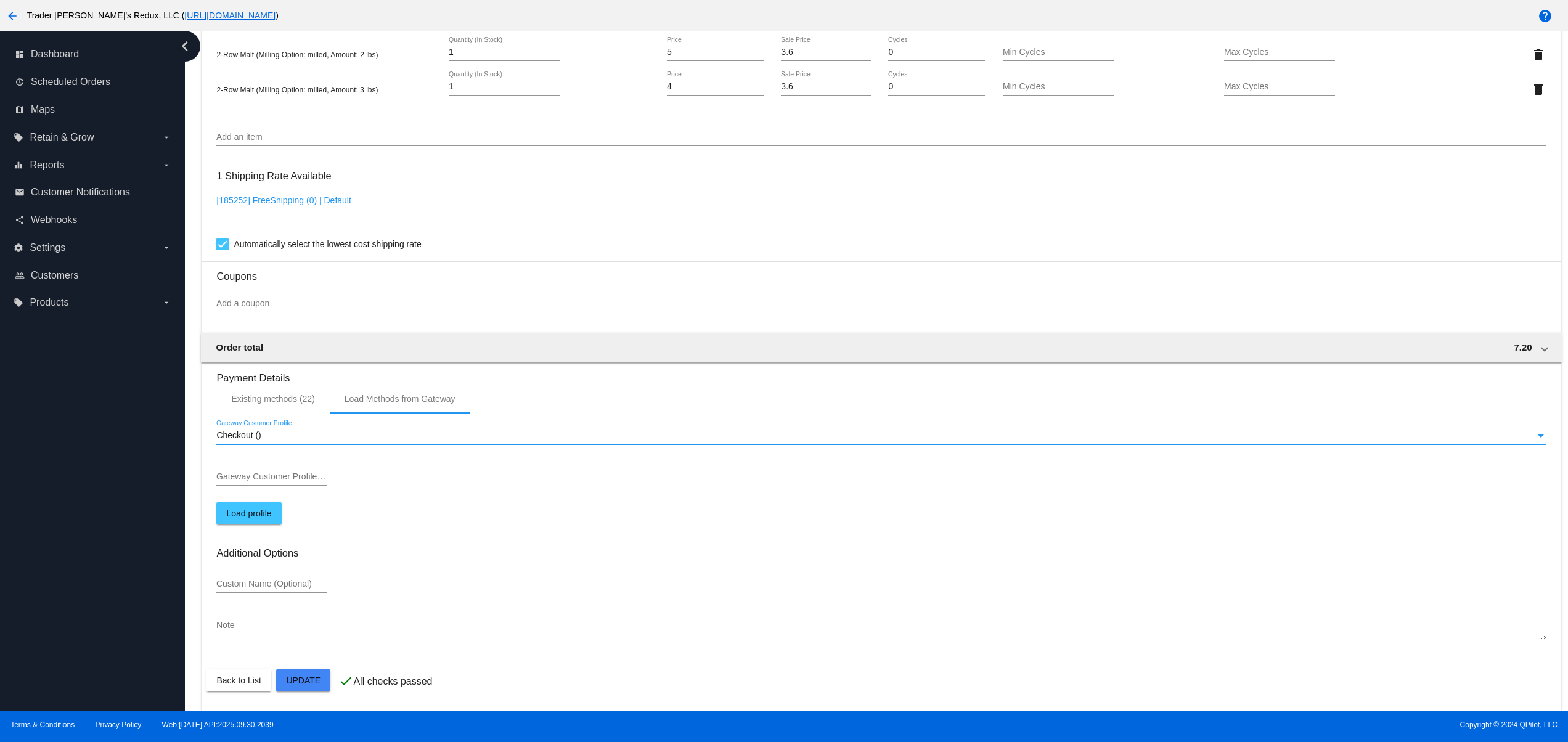
scroll to position [814, 0]
drag, startPoint x: 1483, startPoint y: 186, endPoint x: 1472, endPoint y: 159, distance: 29.2
click at [1483, 186] on div "1 Shipping Rate Available [185252] FreeShipping (0) | Default Automatically sel…" at bounding box center [881, 207] width 1329 height 89
